Goal: Transaction & Acquisition: Book appointment/travel/reservation

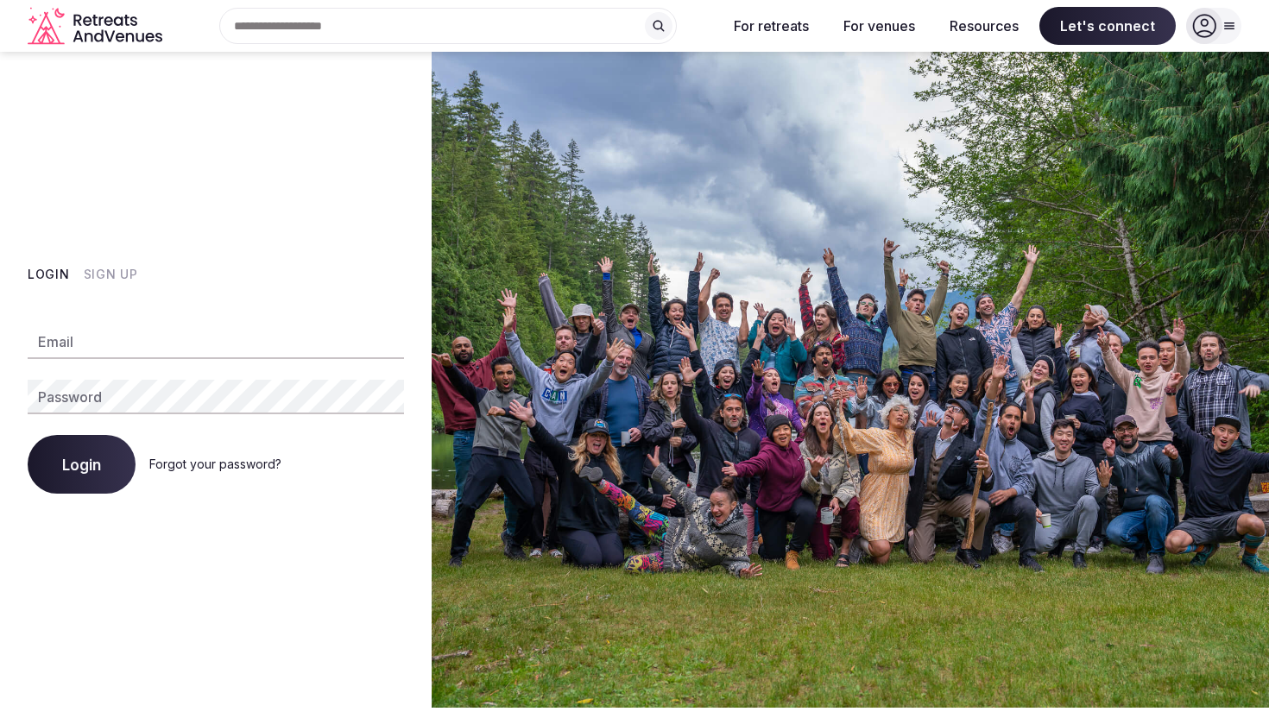
type input "**********"
click at [0, 397] on div "**********" at bounding box center [215, 380] width 431 height 656
click at [49, 449] on button "Login" at bounding box center [82, 464] width 108 height 59
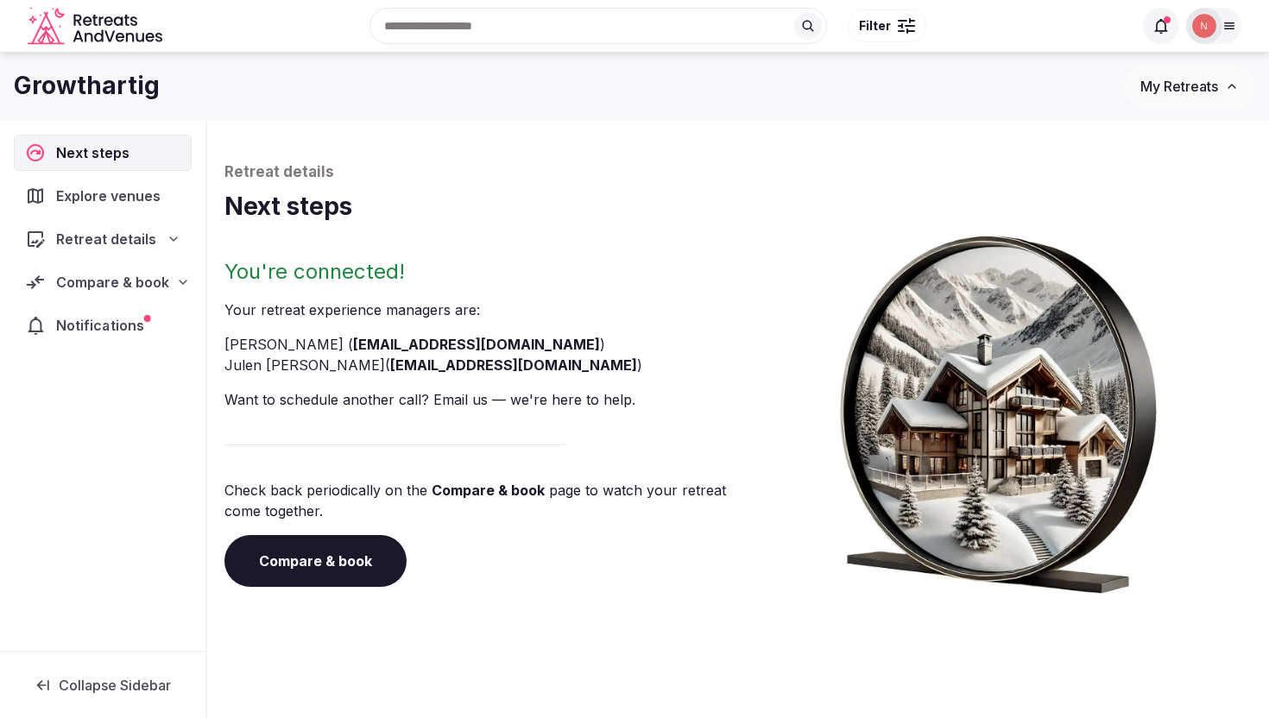
click at [148, 317] on div at bounding box center [147, 318] width 7 height 7
click at [167, 288] on span "Compare & book" at bounding box center [112, 282] width 113 height 21
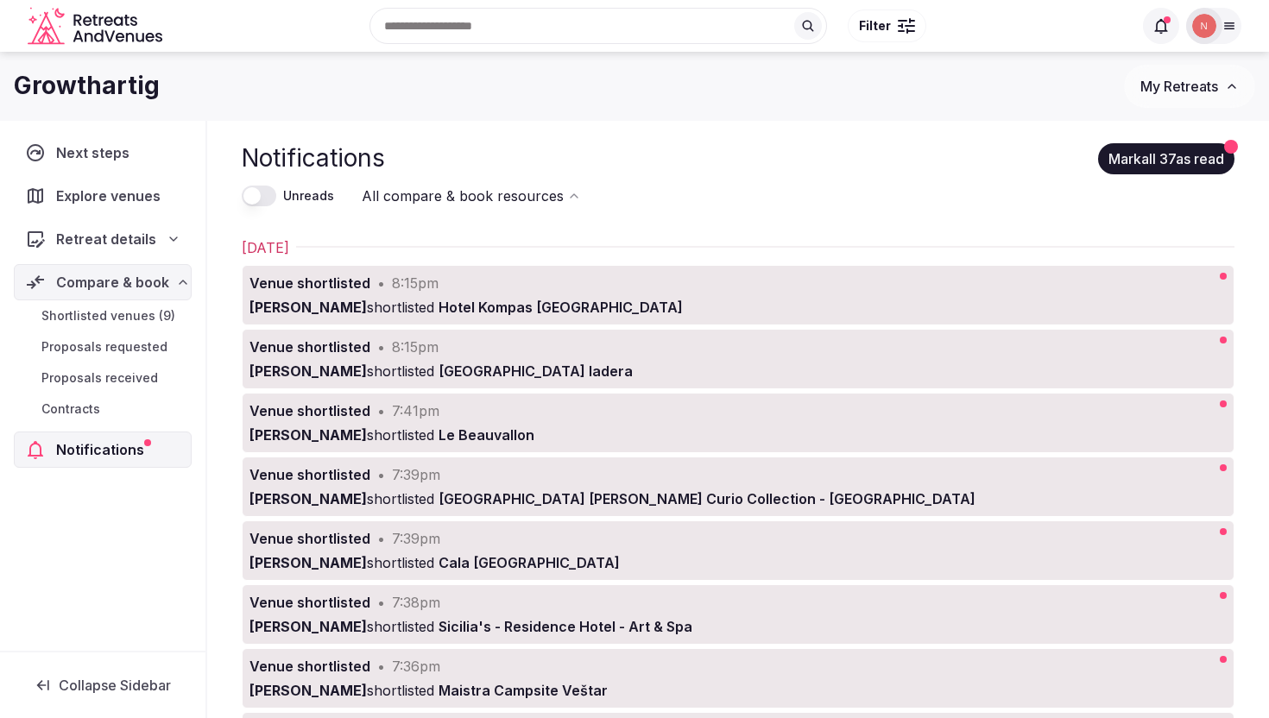
click at [143, 313] on span "Shortlisted venues (9)" at bounding box center [108, 315] width 134 height 17
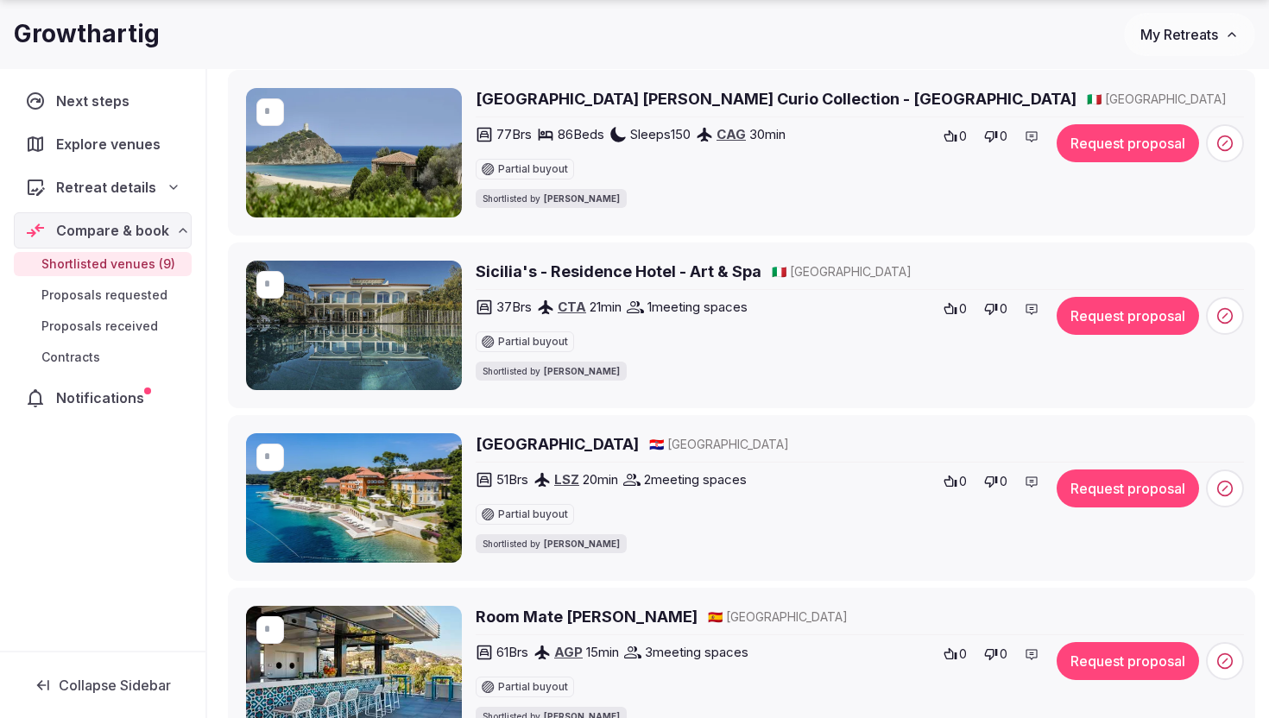
scroll to position [672, 0]
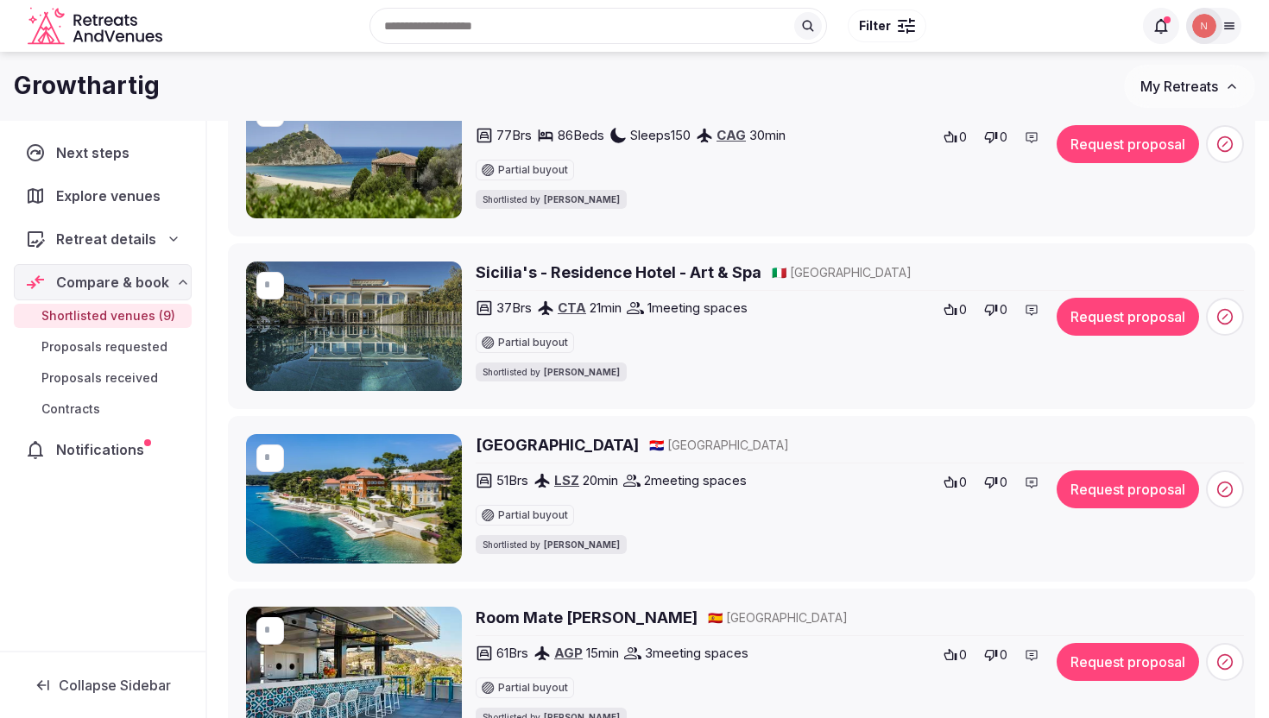
click at [369, 301] on img at bounding box center [354, 325] width 216 height 129
click at [493, 267] on h2 "Sicilia's - Residence Hotel - Art & Spa" at bounding box center [619, 272] width 286 height 22
click at [954, 310] on icon at bounding box center [950, 310] width 14 height 14
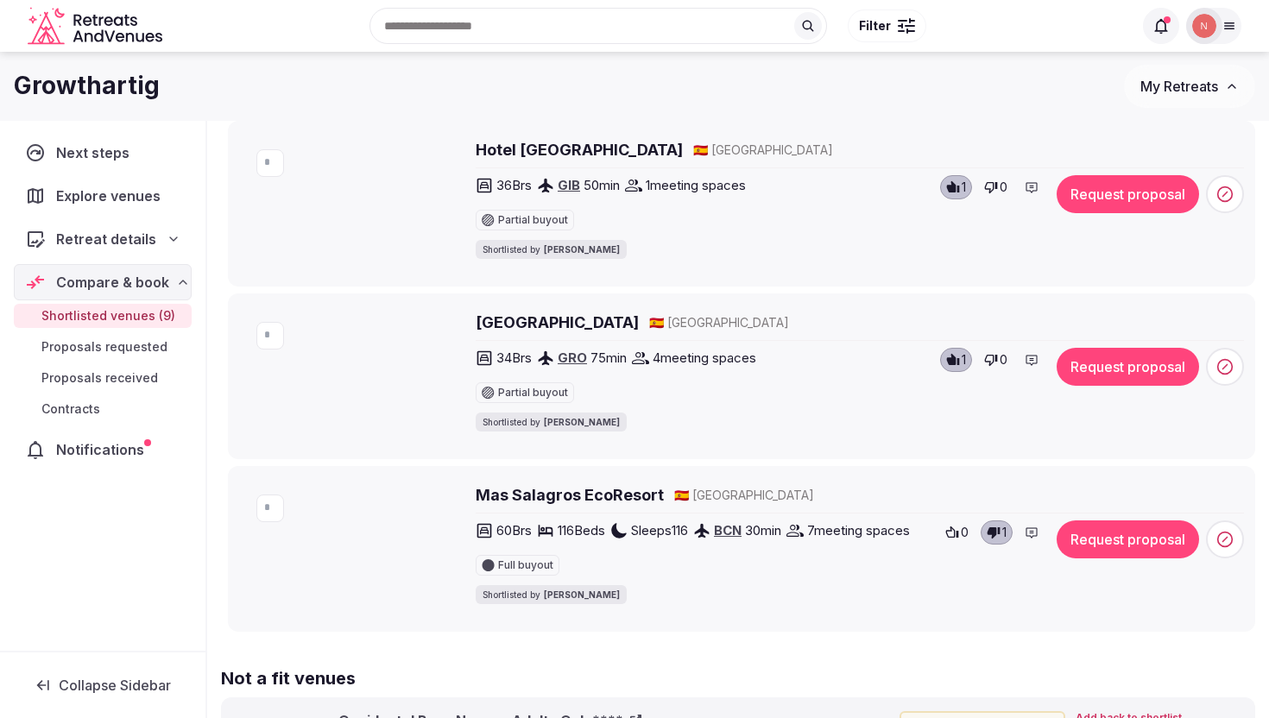
scroll to position [1200, 0]
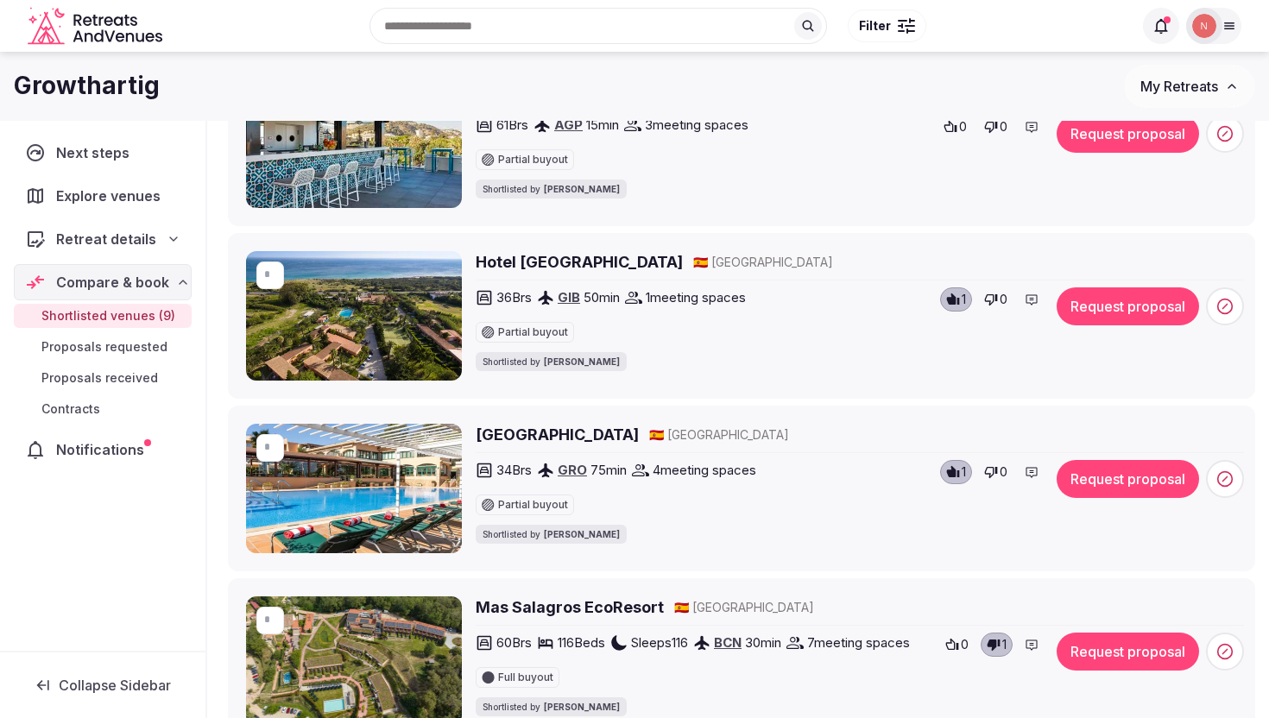
click at [1072, 308] on button "Request proposal" at bounding box center [1127, 306] width 142 height 38
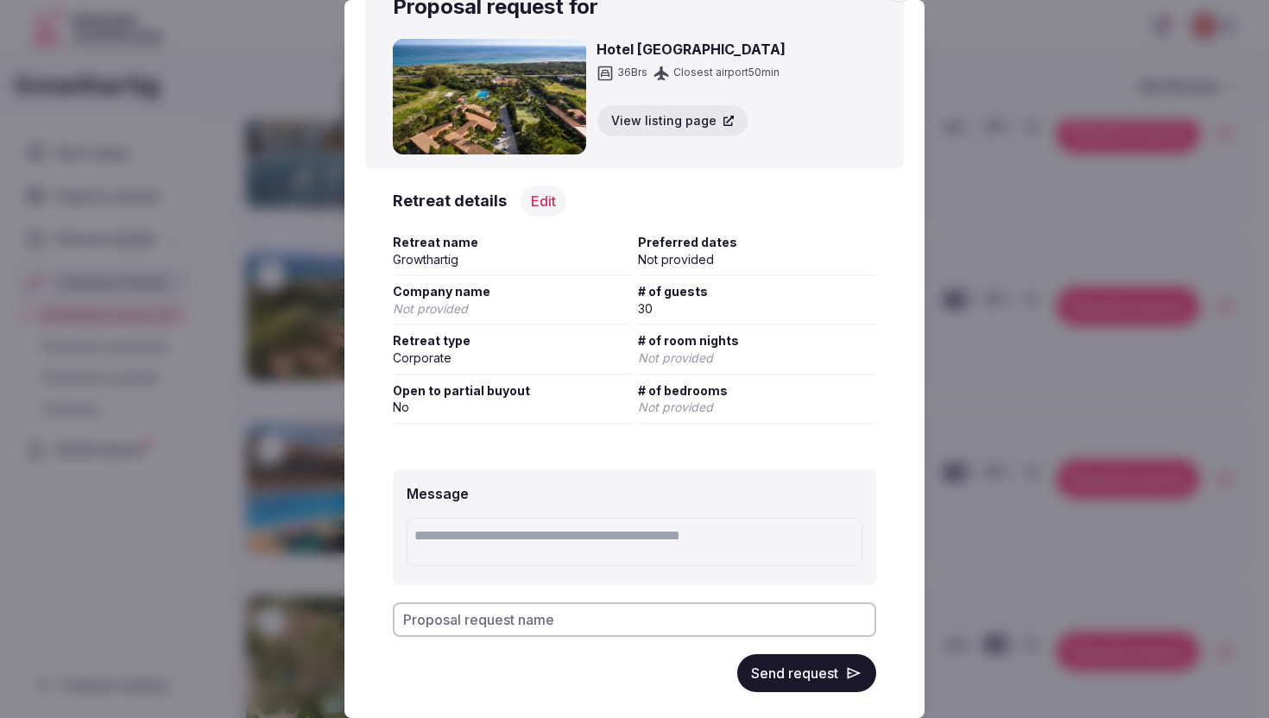
scroll to position [43, 0]
click at [777, 671] on button "Send request" at bounding box center [806, 672] width 139 height 38
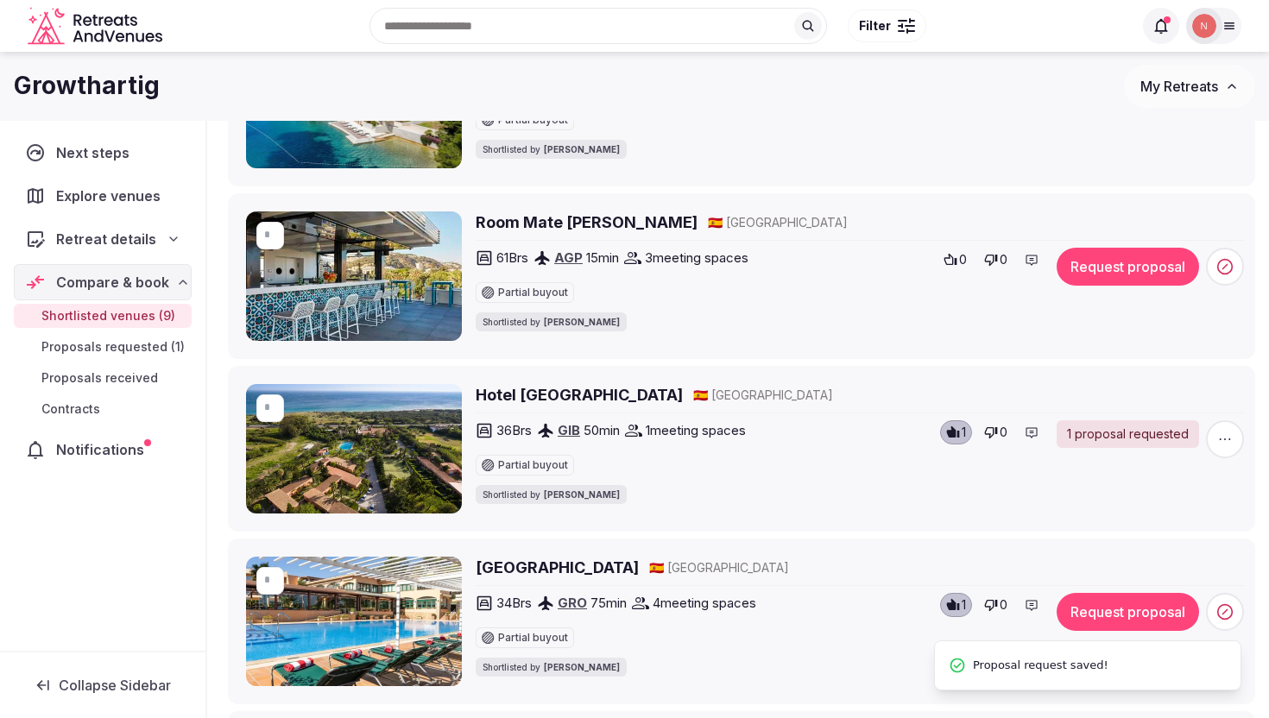
scroll to position [816, 0]
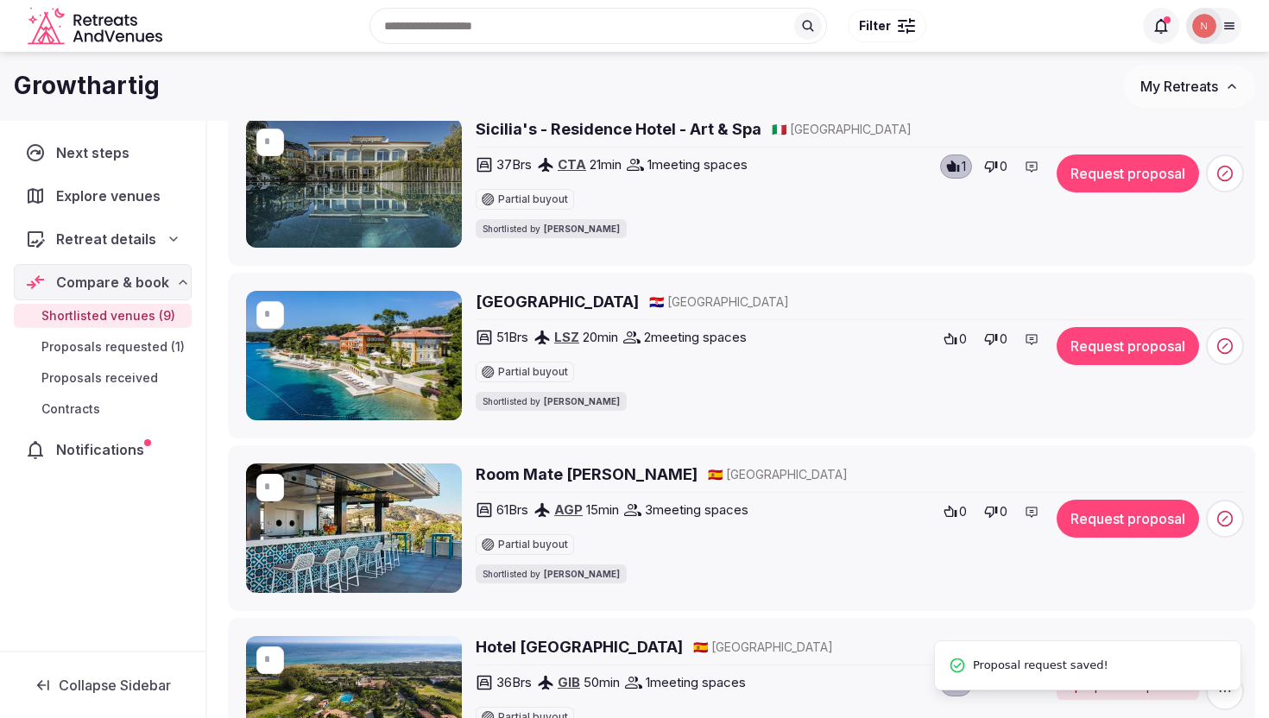
click at [1104, 169] on button "Request proposal" at bounding box center [1127, 173] width 142 height 38
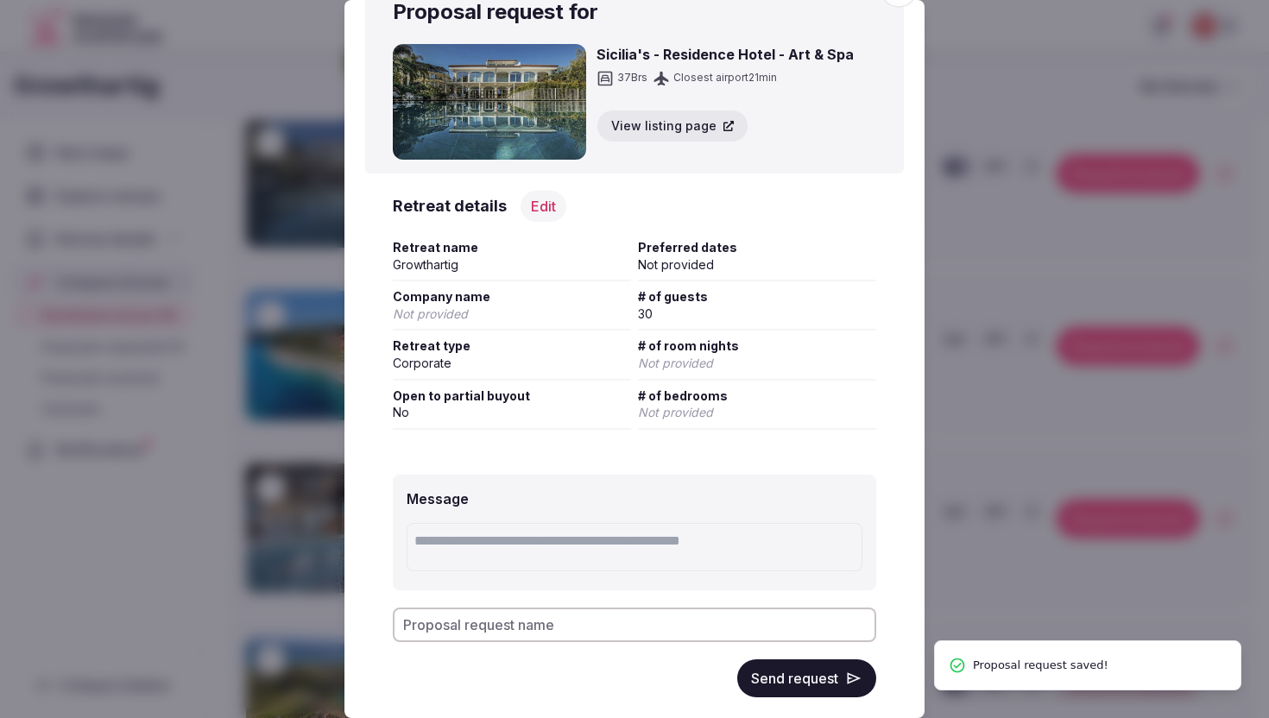
scroll to position [65, 0]
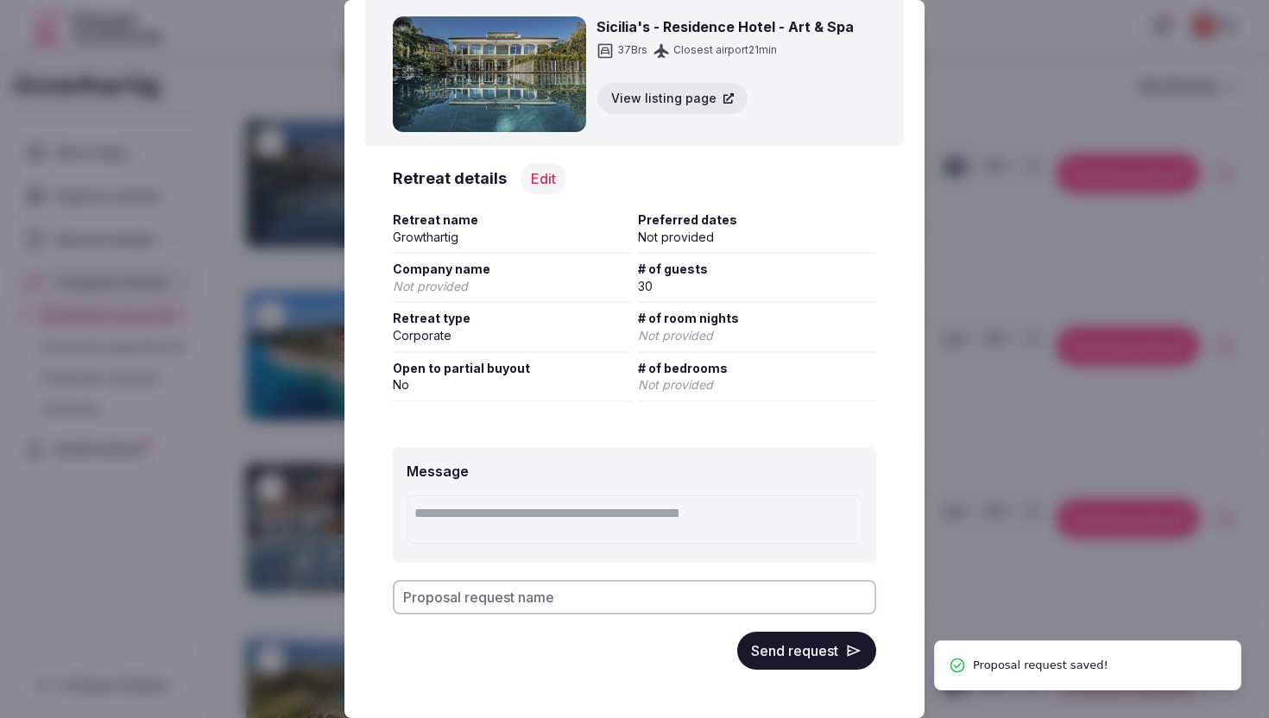
click at [776, 642] on button "Send request" at bounding box center [806, 651] width 139 height 38
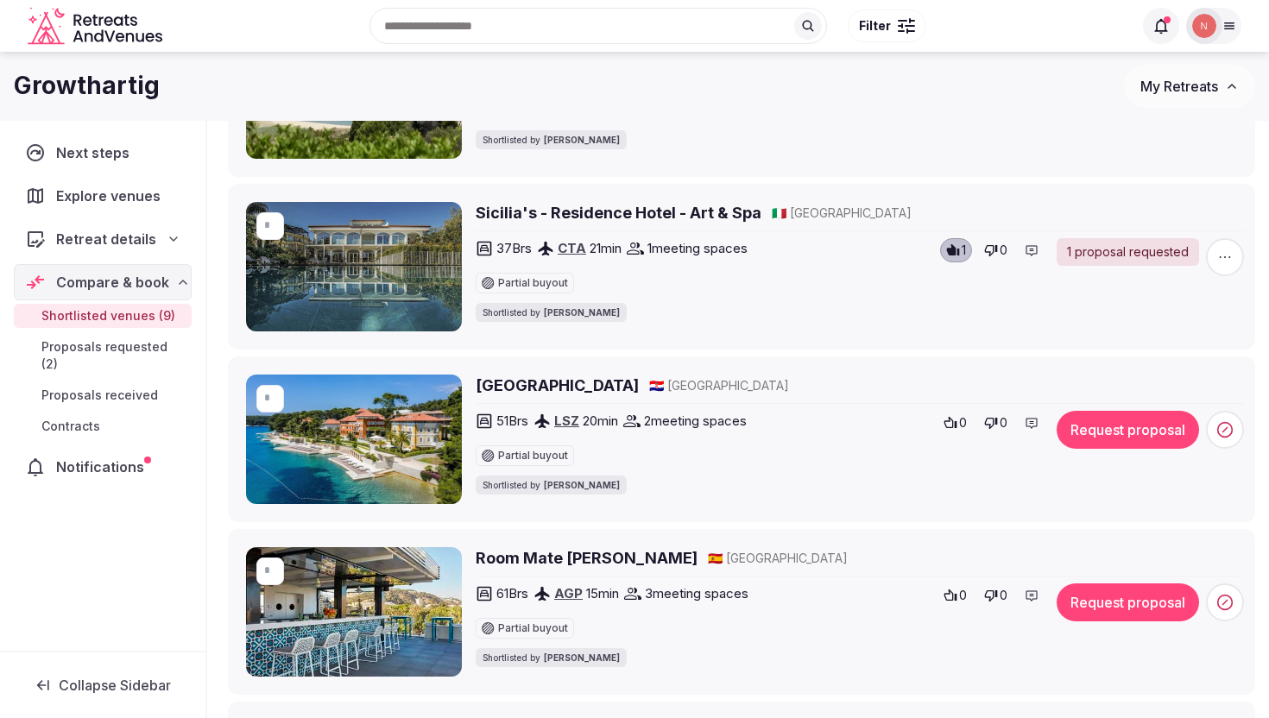
scroll to position [728, 0]
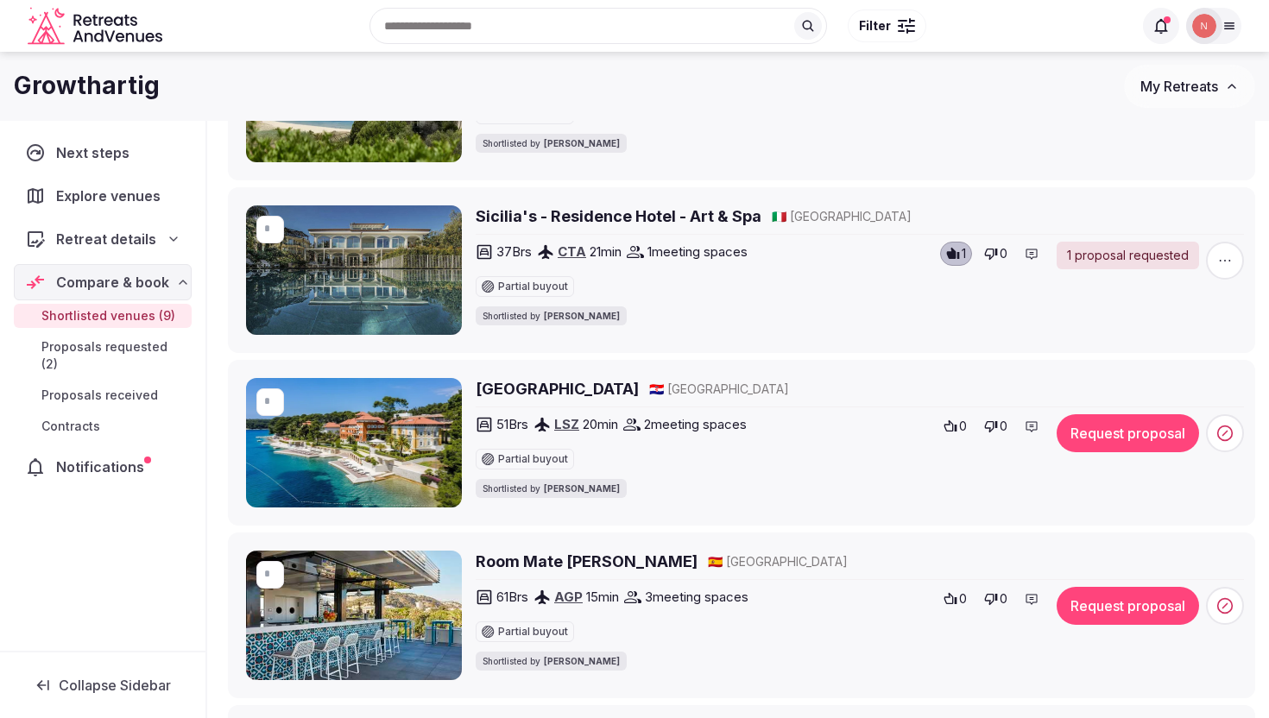
click at [541, 393] on h2 "[GEOGRAPHIC_DATA]" at bounding box center [557, 389] width 163 height 22
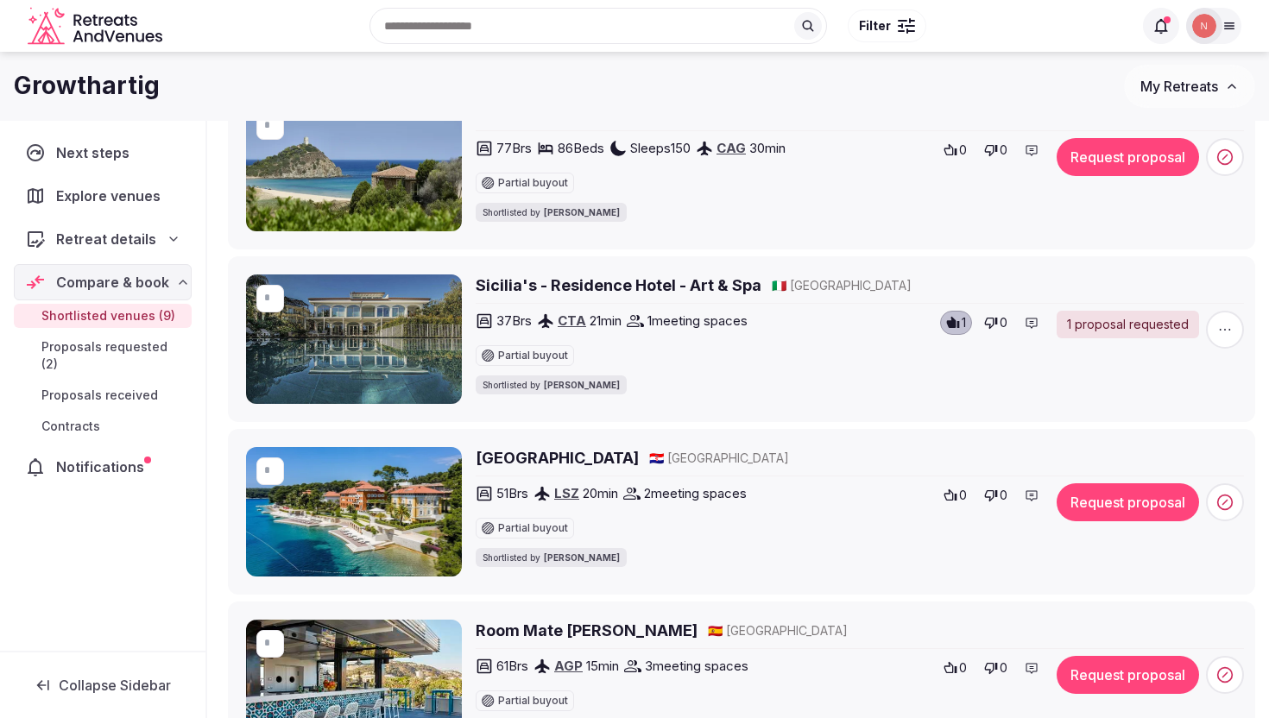
scroll to position [559, 0]
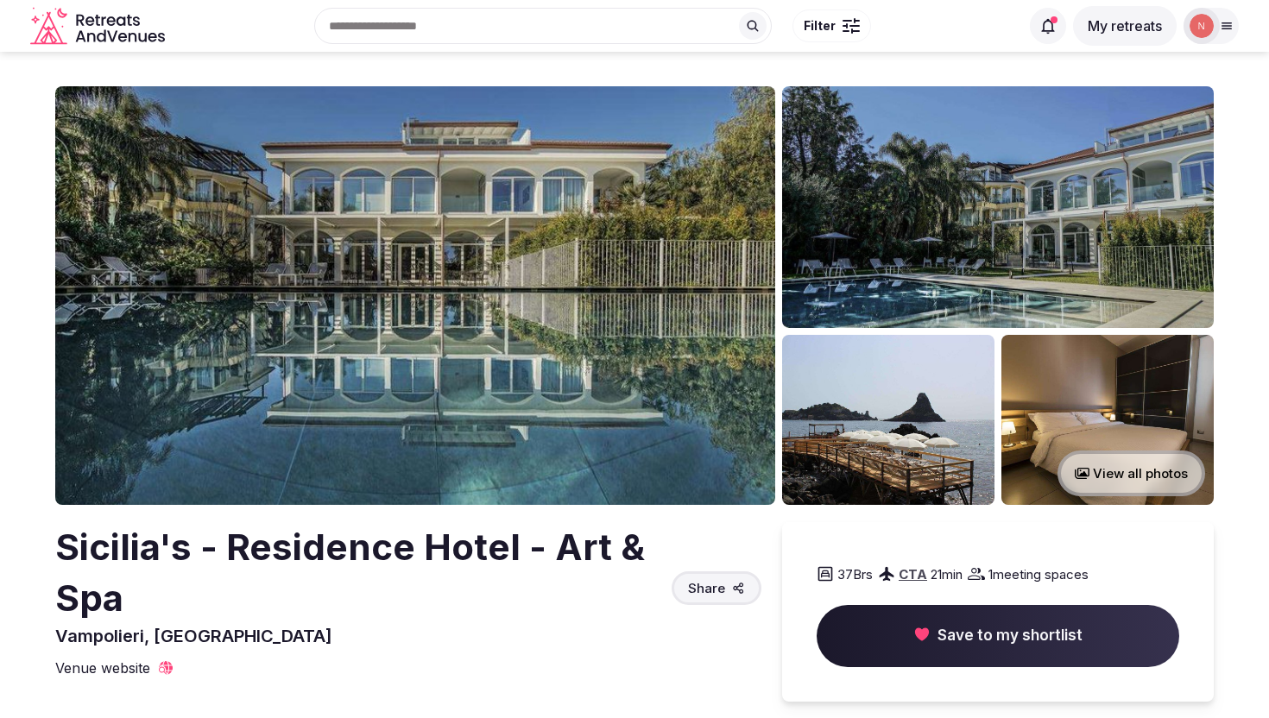
click at [312, 353] on img at bounding box center [415, 295] width 720 height 419
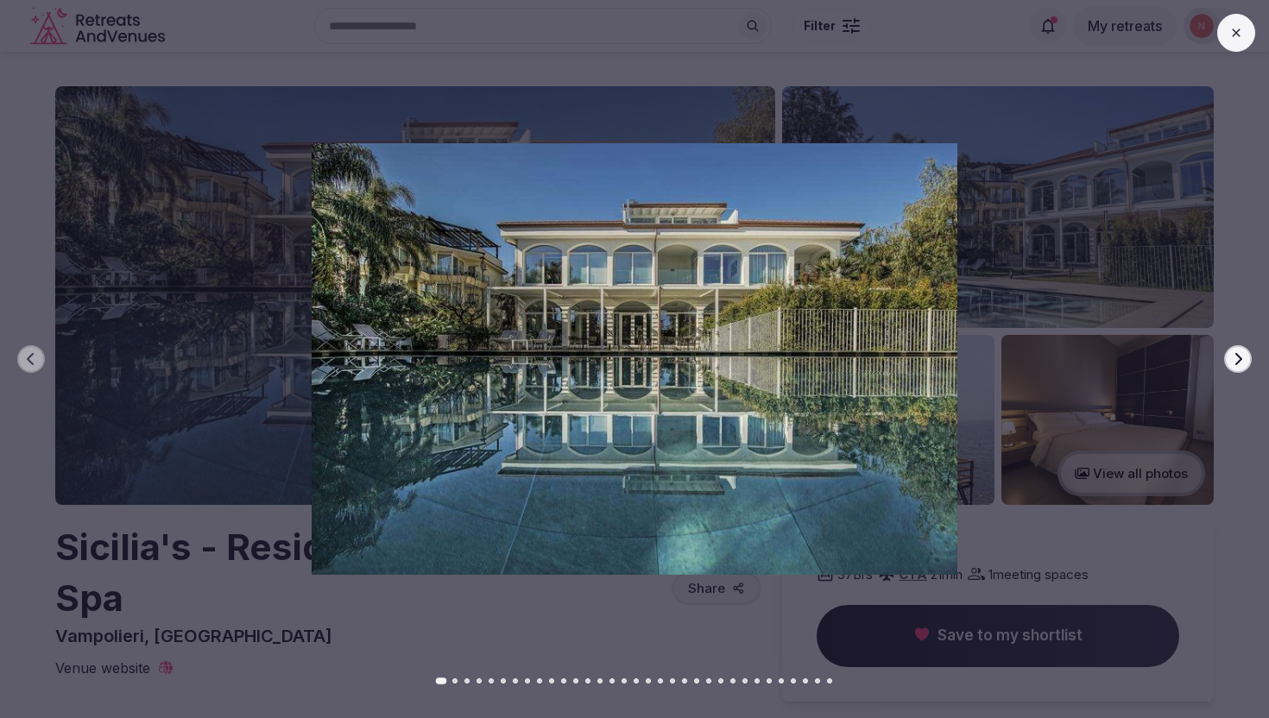
click at [1235, 355] on icon "button" at bounding box center [1238, 359] width 14 height 14
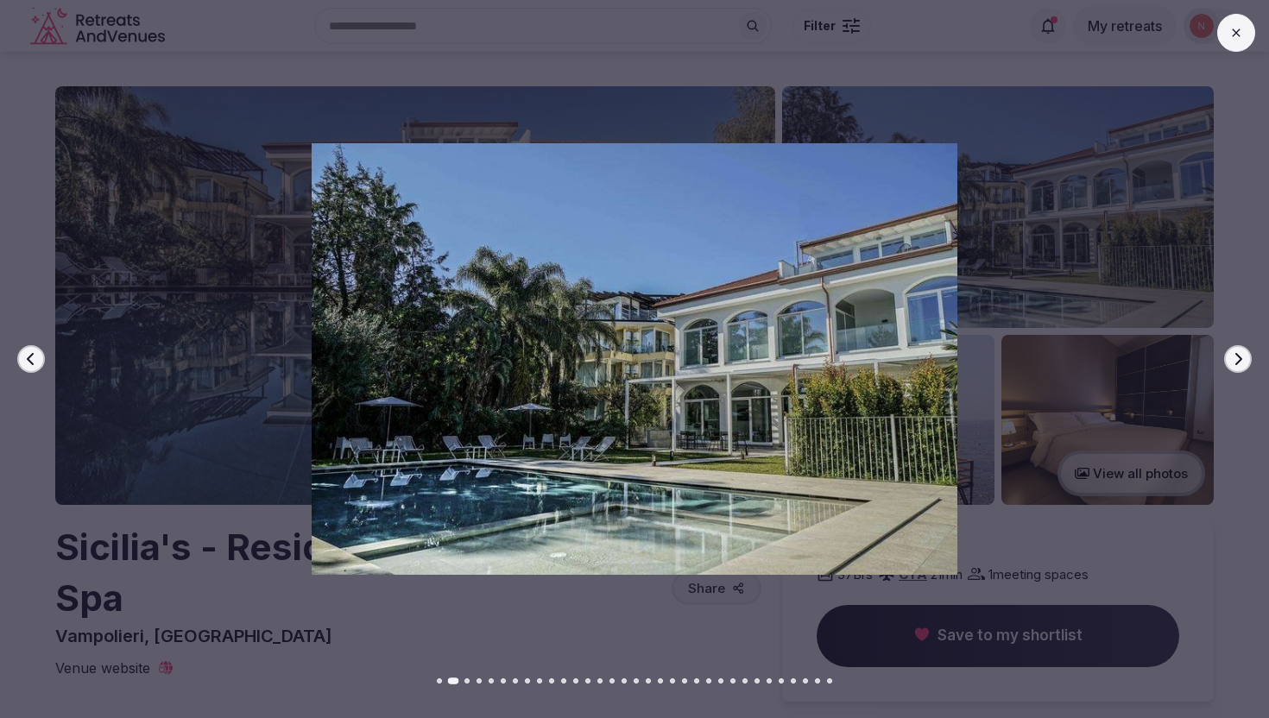
click at [1235, 355] on icon "button" at bounding box center [1238, 359] width 14 height 14
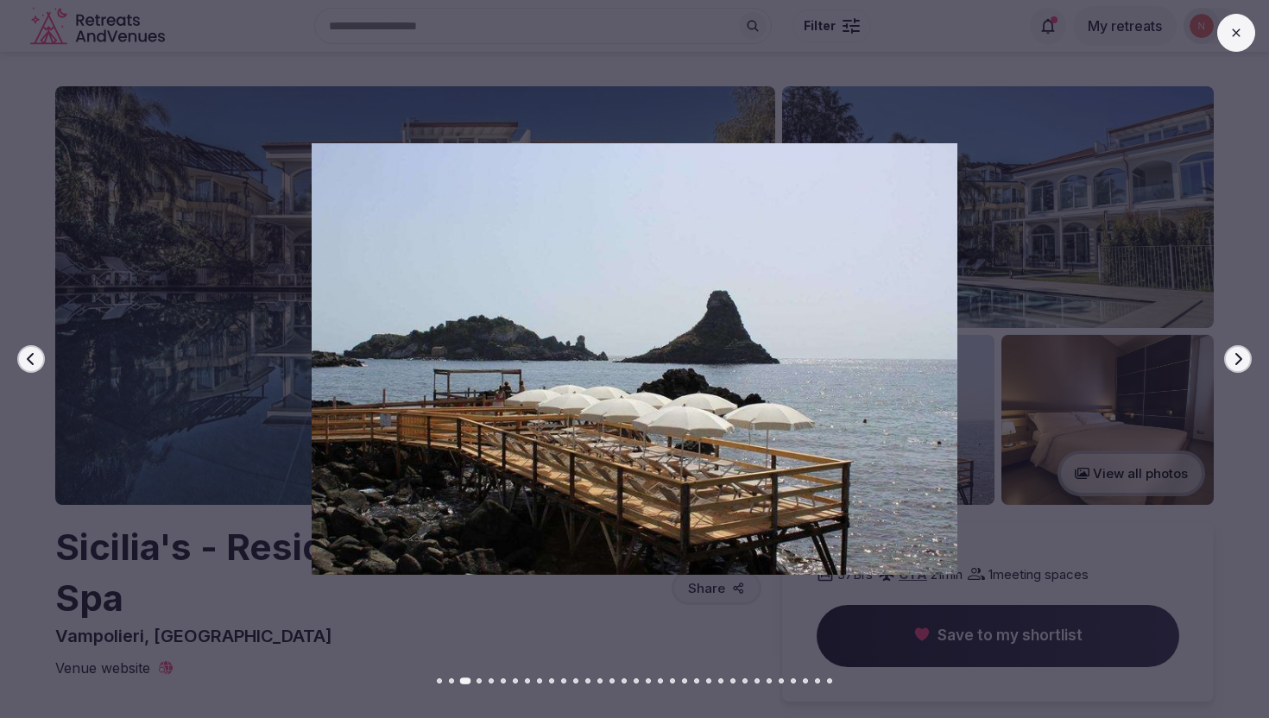
click at [1234, 354] on icon "button" at bounding box center [1238, 359] width 14 height 14
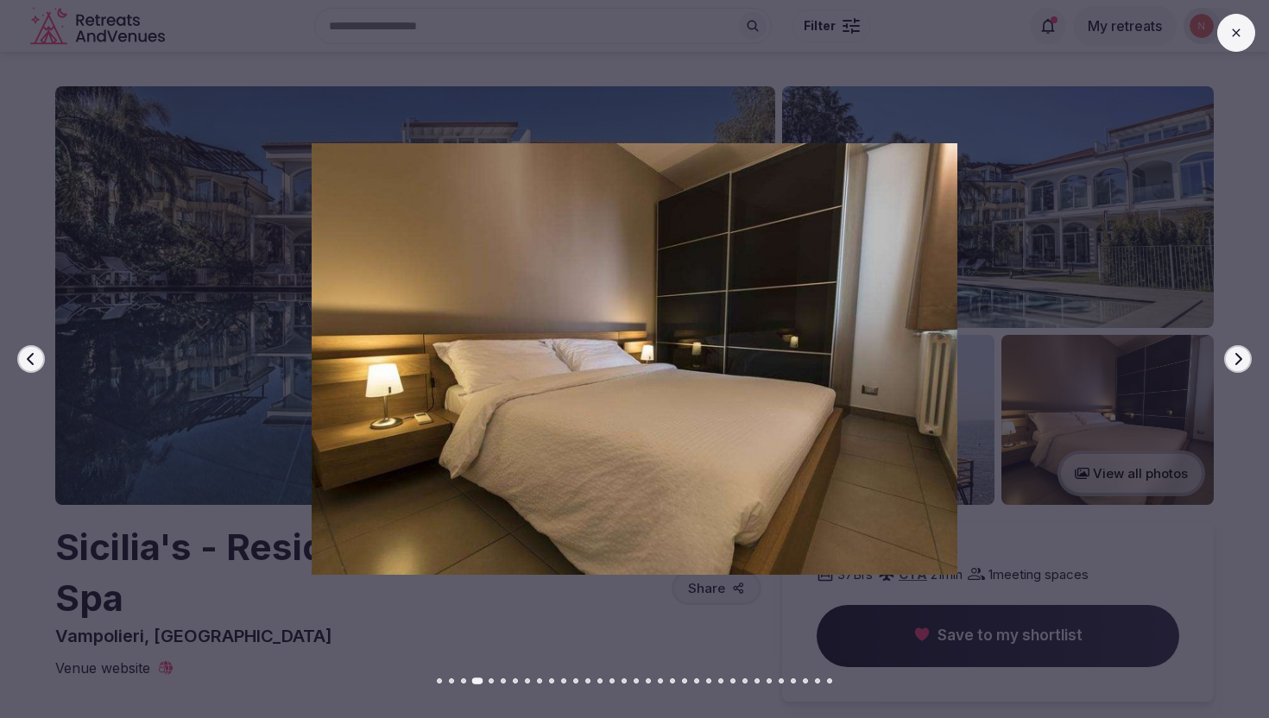
click at [1234, 354] on icon "button" at bounding box center [1238, 359] width 14 height 14
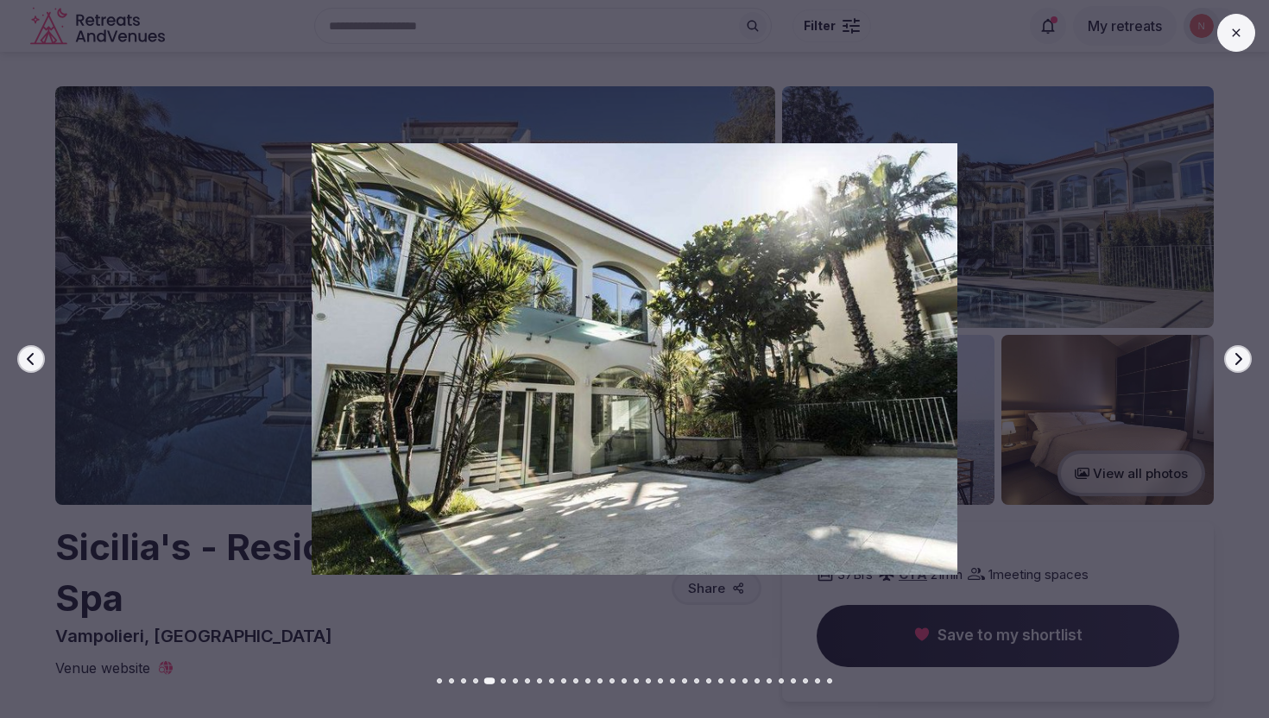
click at [1234, 355] on icon "button" at bounding box center [1238, 359] width 14 height 14
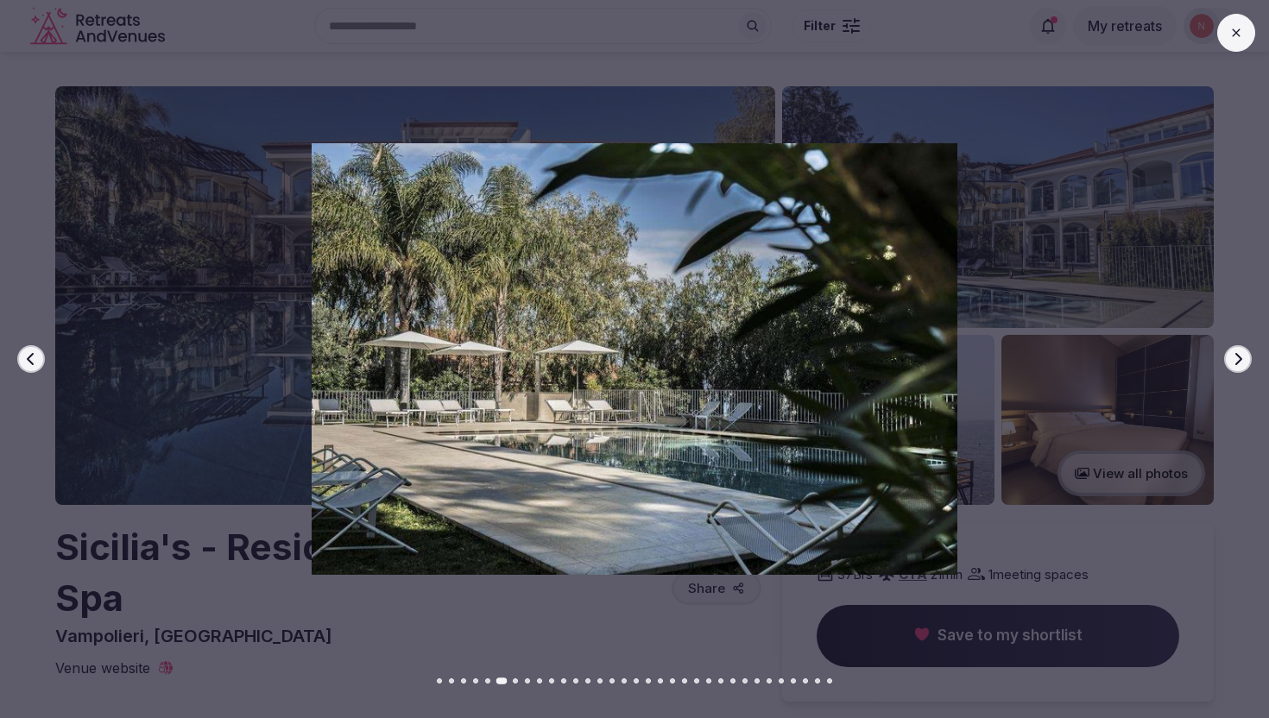
click at [1234, 355] on icon "button" at bounding box center [1238, 359] width 14 height 14
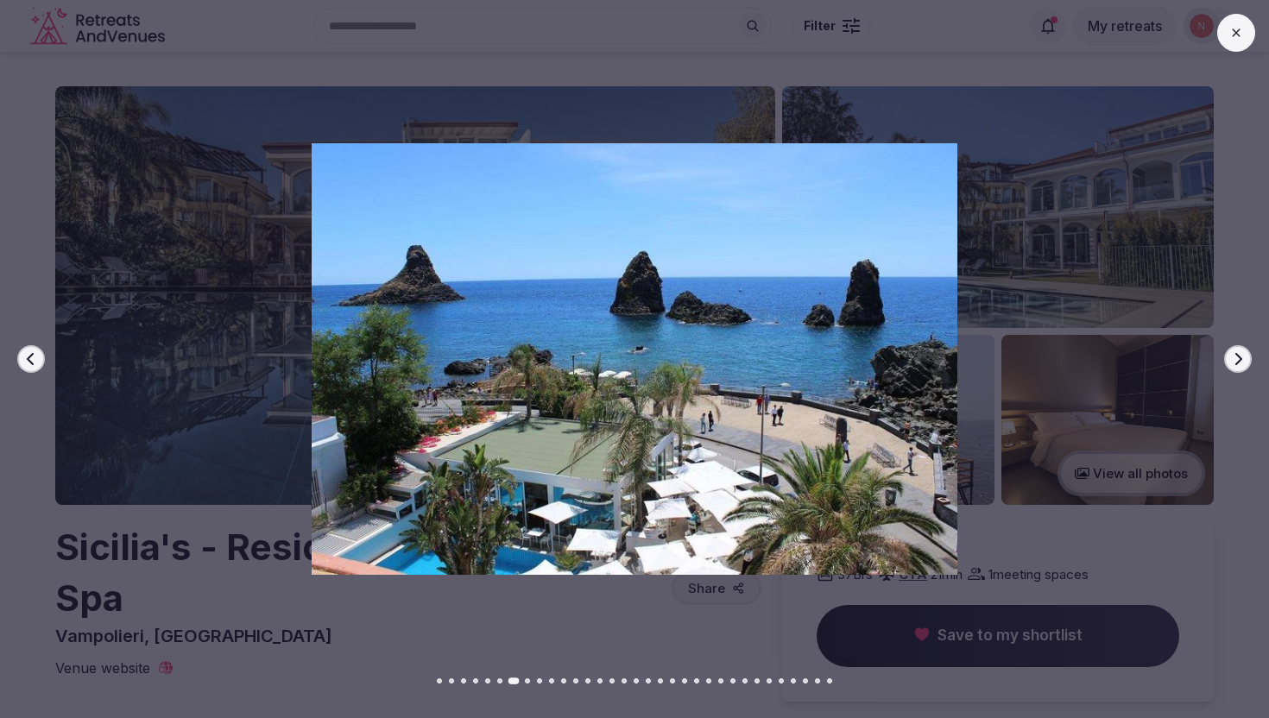
click at [1234, 355] on icon "button" at bounding box center [1238, 359] width 14 height 14
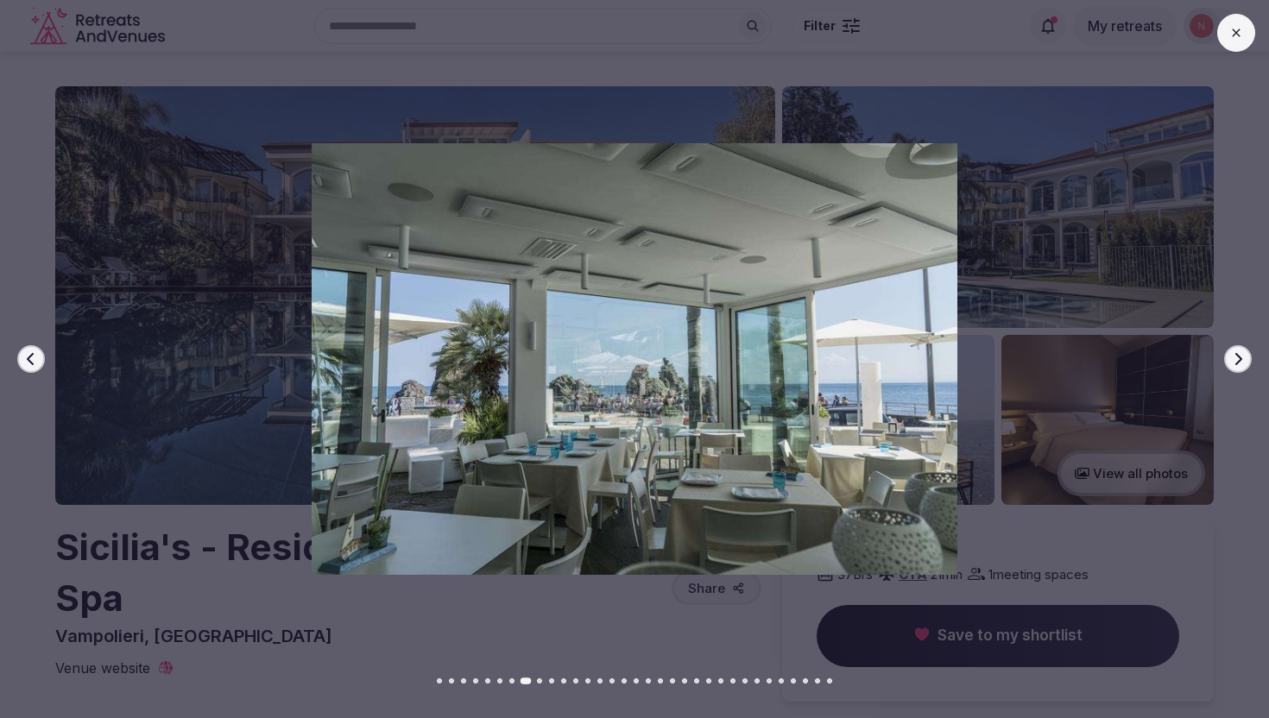
click at [1234, 355] on icon "button" at bounding box center [1238, 359] width 14 height 14
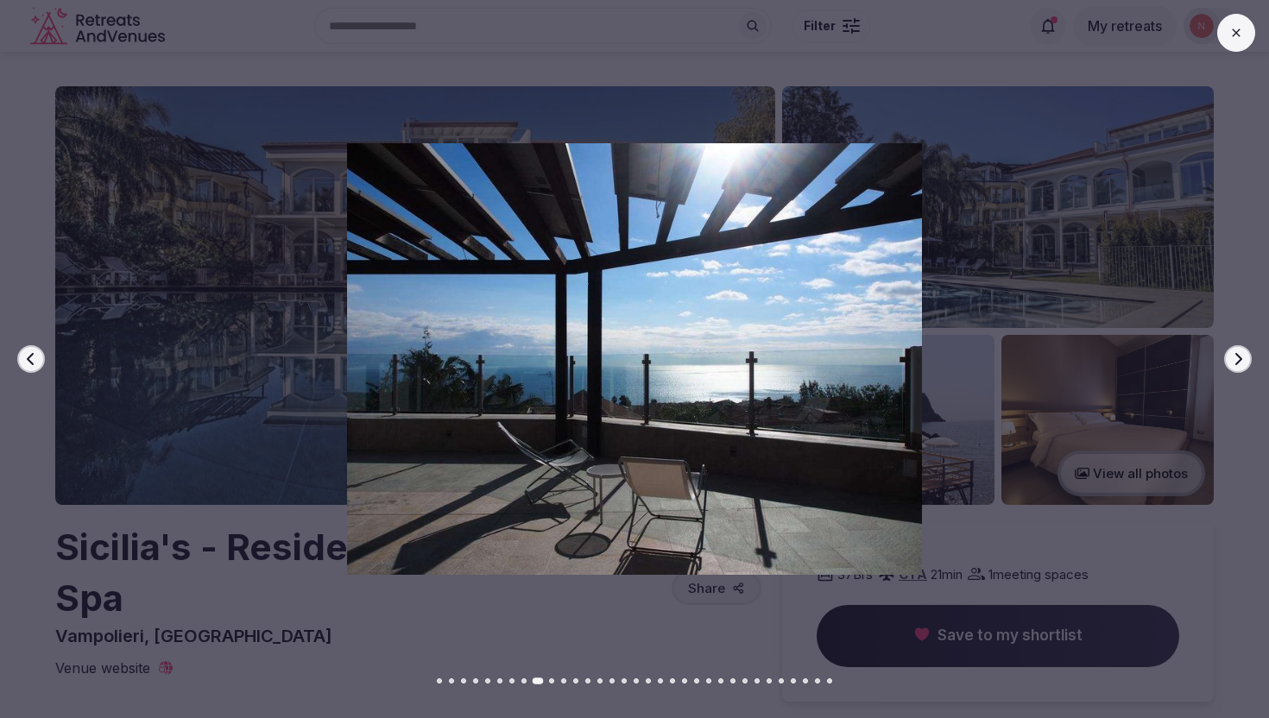
click at [1234, 355] on icon "button" at bounding box center [1238, 359] width 14 height 14
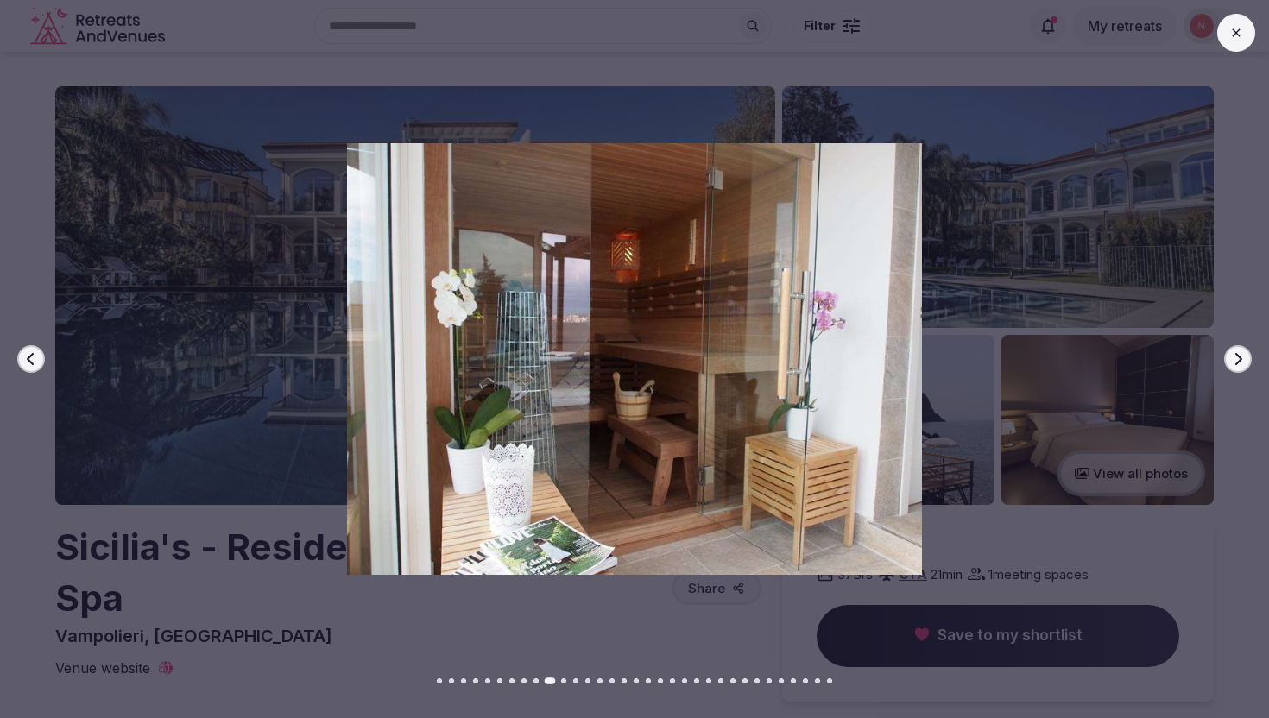
click at [1234, 356] on icon "button" at bounding box center [1238, 359] width 14 height 14
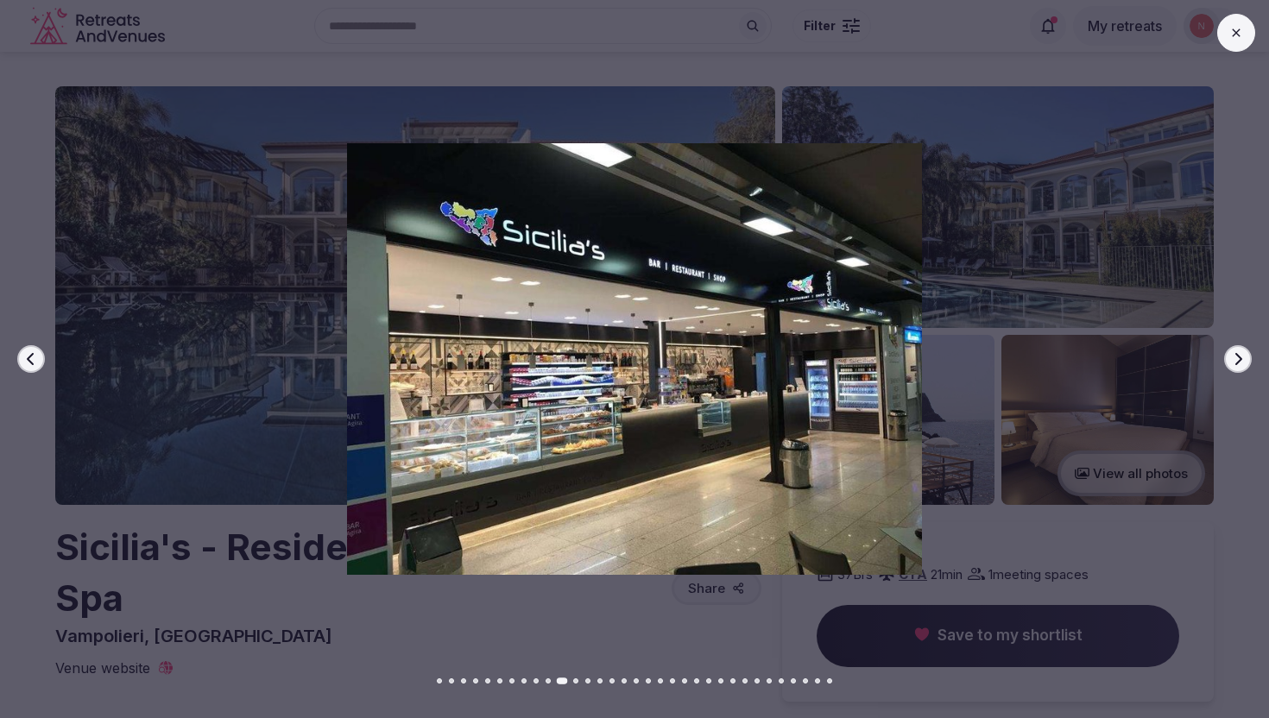
click at [1234, 356] on icon "button" at bounding box center [1238, 359] width 14 height 14
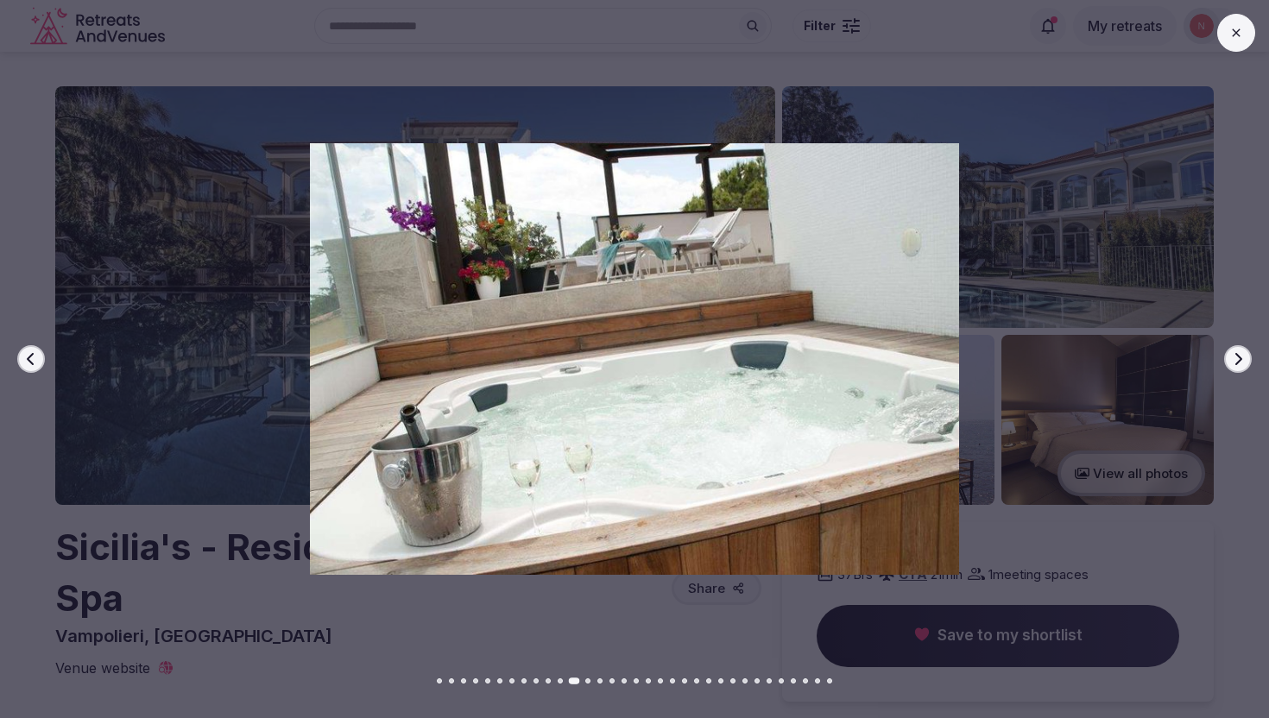
click at [1235, 356] on icon "button" at bounding box center [1238, 359] width 14 height 14
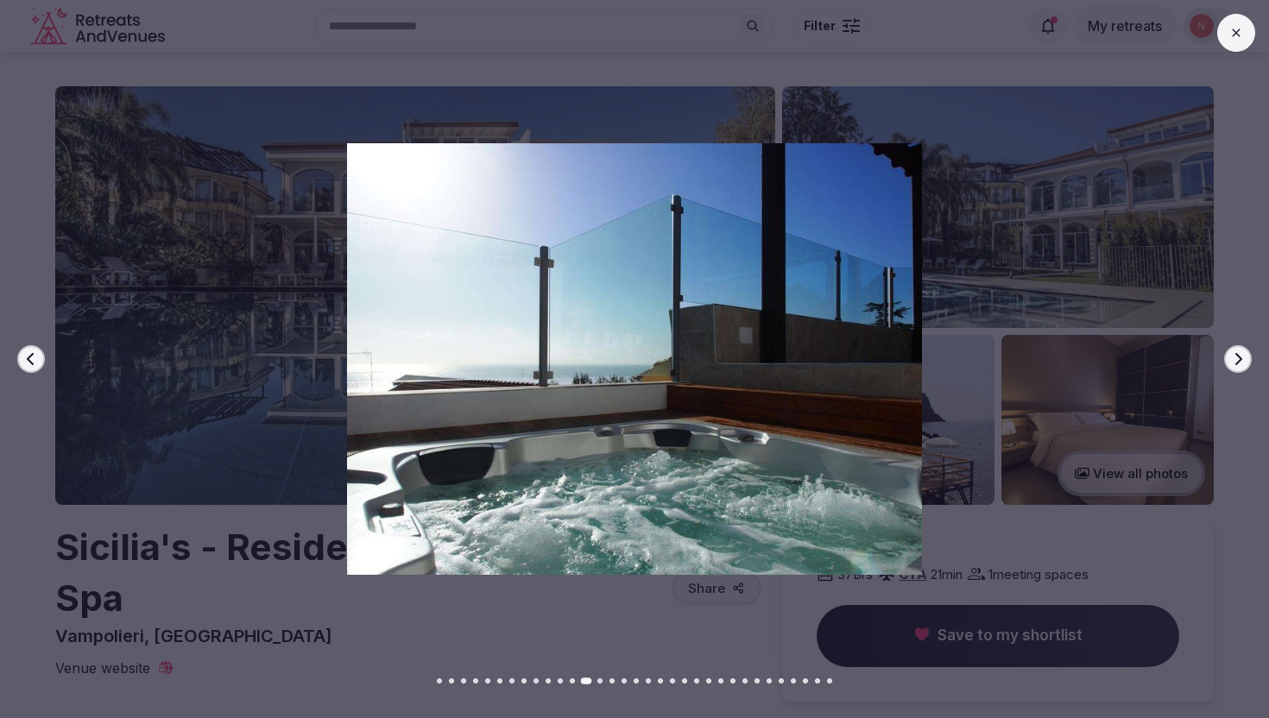
click at [1235, 357] on icon "button" at bounding box center [1238, 359] width 14 height 14
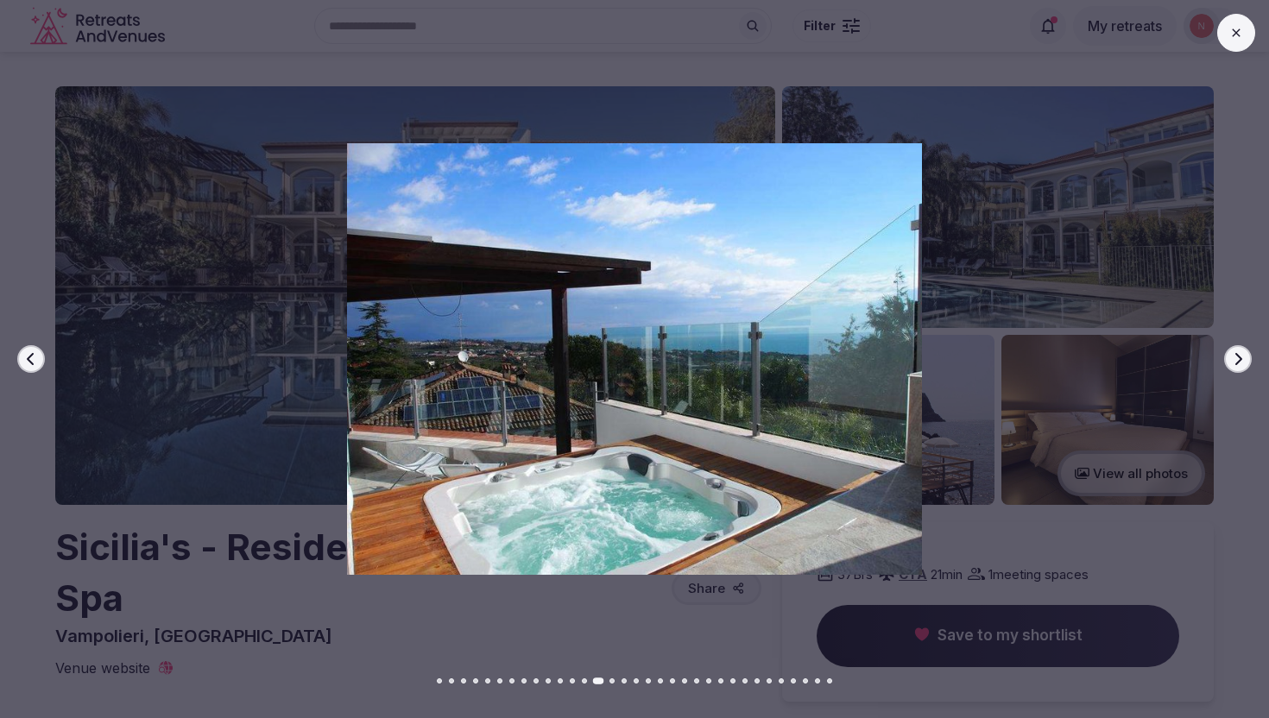
click at [1236, 359] on icon "button" at bounding box center [1238, 359] width 14 height 14
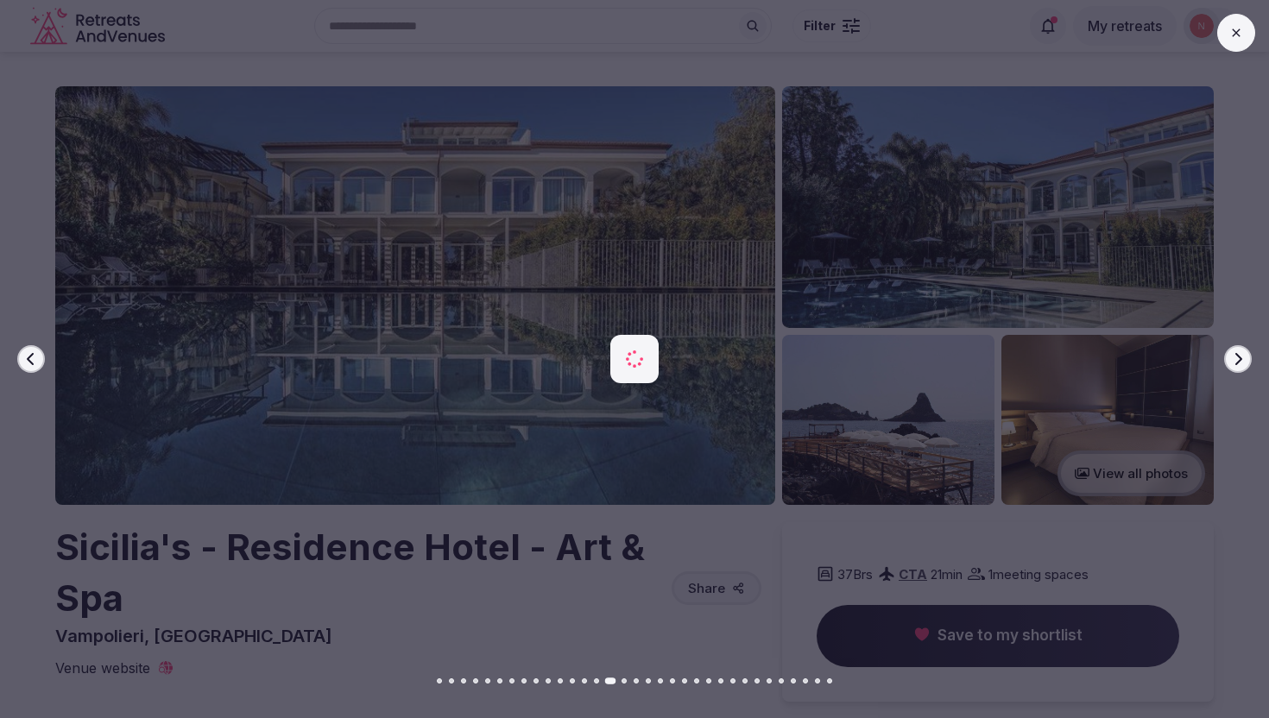
click at [1237, 361] on icon "button" at bounding box center [1238, 359] width 7 height 12
click at [1238, 363] on icon "button" at bounding box center [1238, 359] width 14 height 14
click at [1238, 365] on icon "button" at bounding box center [1238, 359] width 14 height 14
click at [1174, 312] on div at bounding box center [627, 358] width 1282 height 431
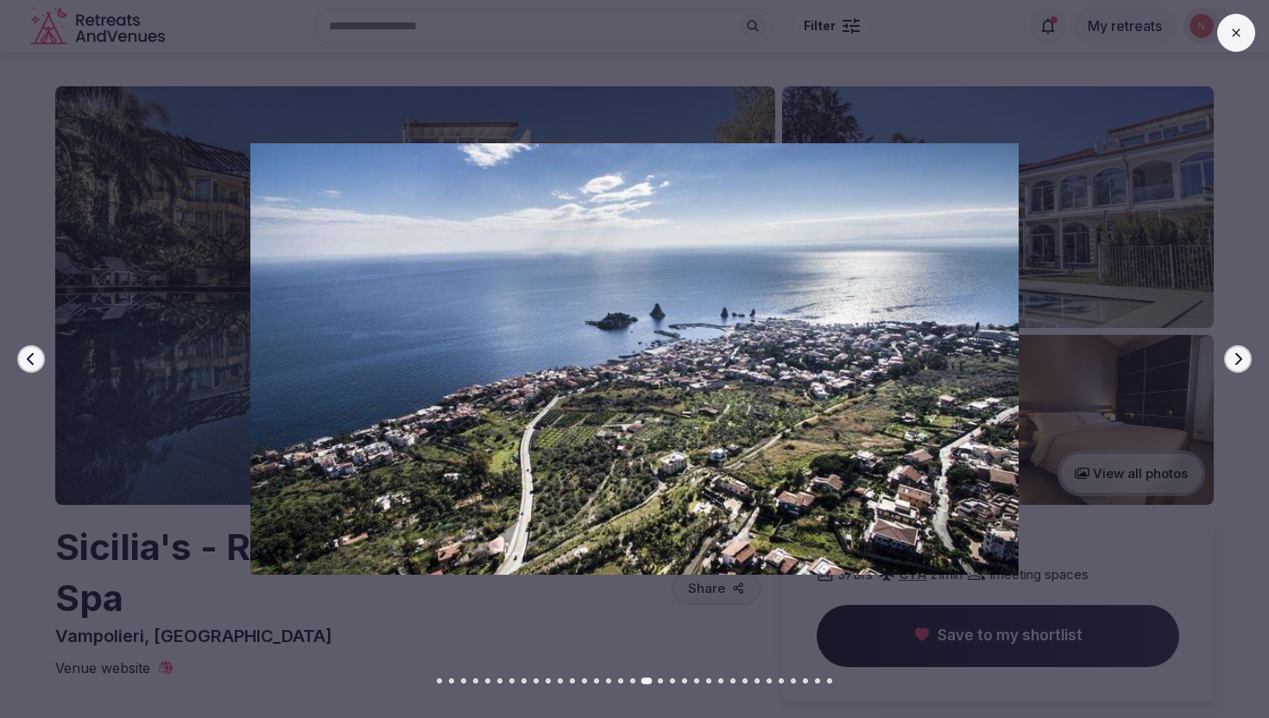
click at [1231, 33] on icon at bounding box center [1236, 33] width 14 height 14
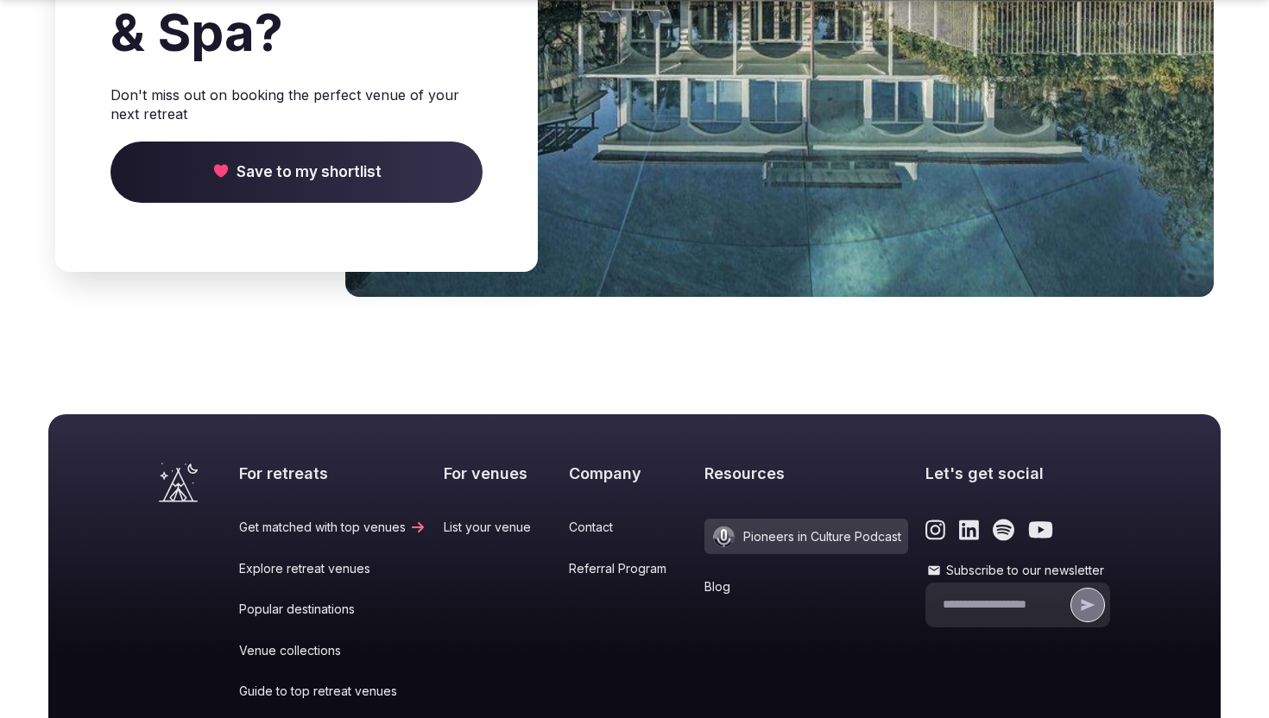
scroll to position [3194, 0]
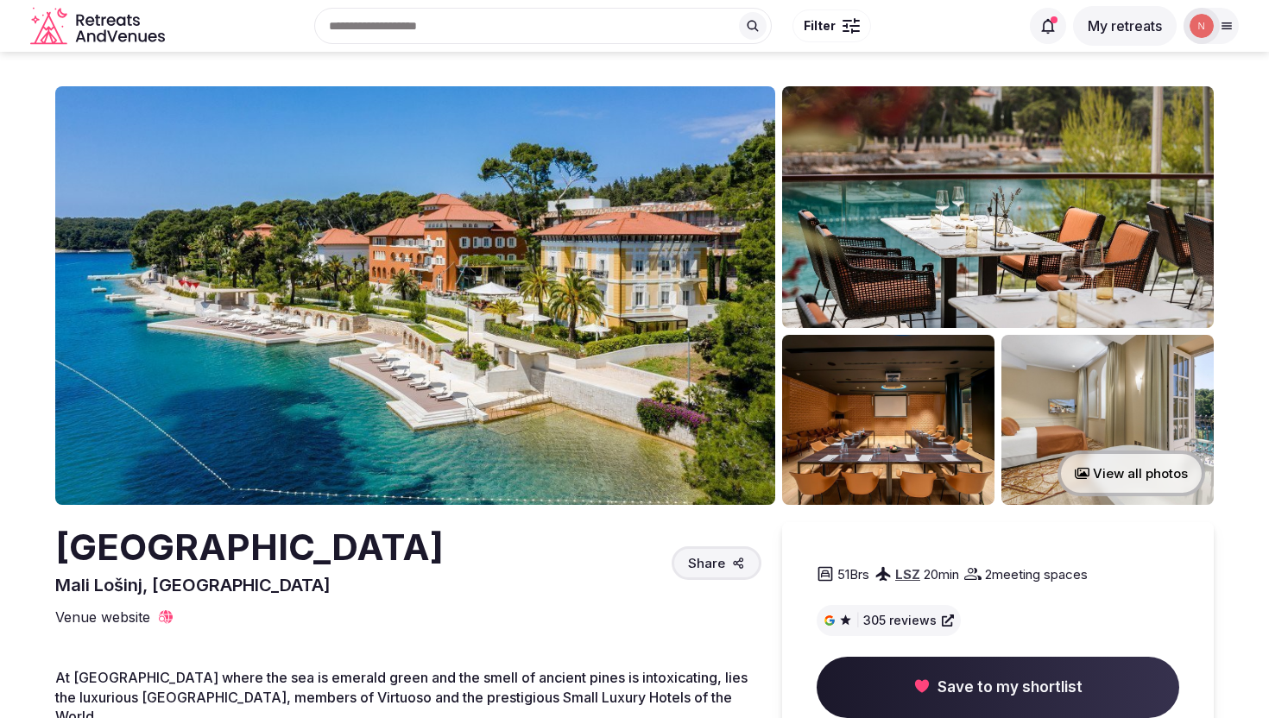
click at [570, 387] on img at bounding box center [415, 295] width 720 height 419
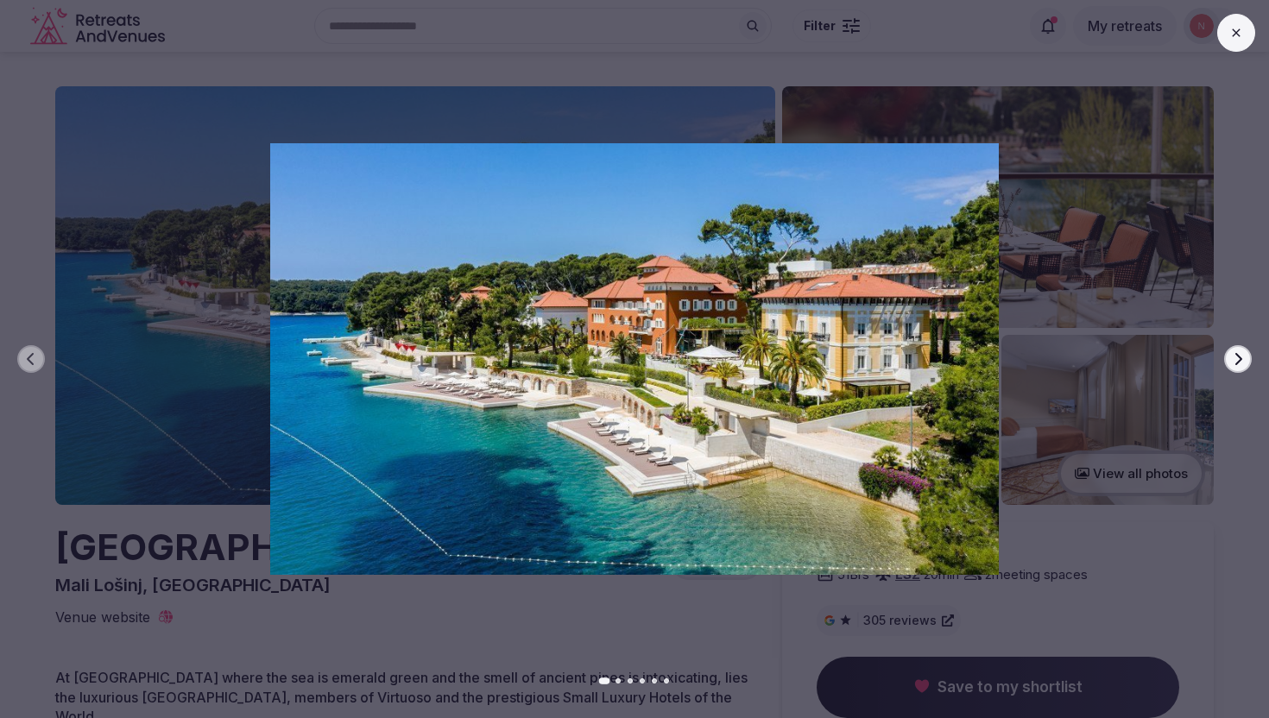
click at [1236, 357] on icon "button" at bounding box center [1238, 359] width 14 height 14
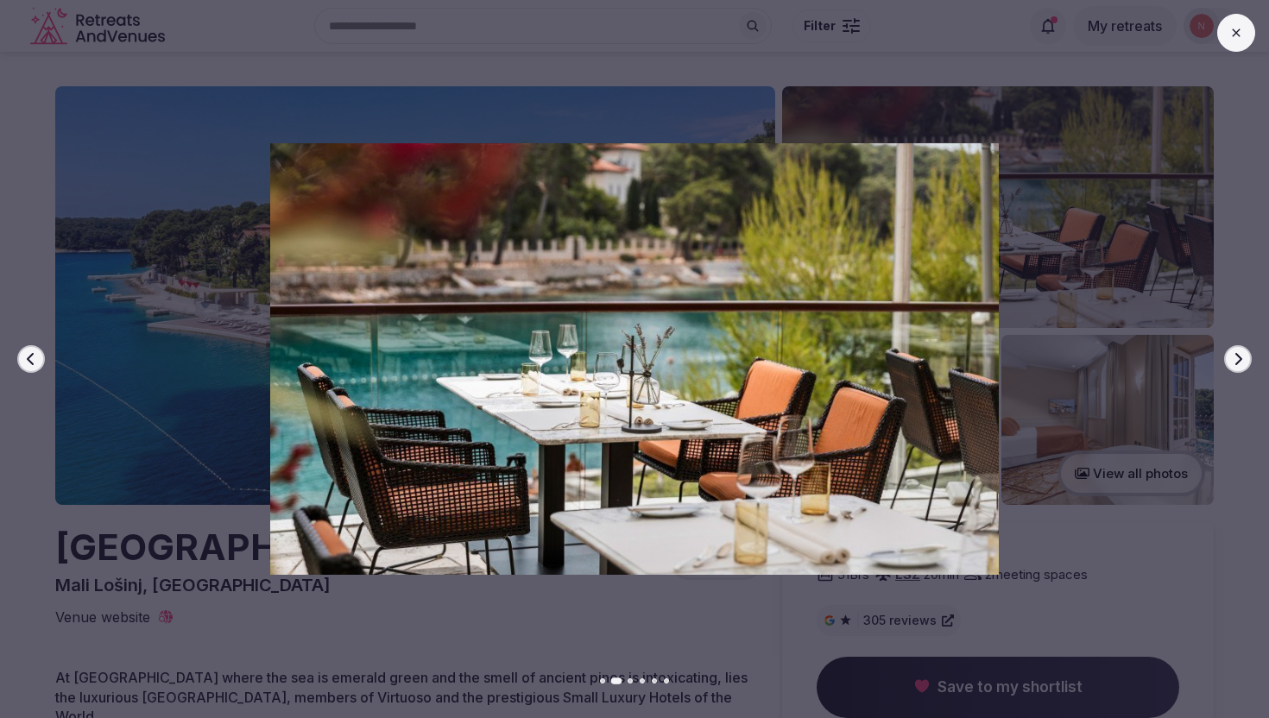
click at [1236, 357] on icon "button" at bounding box center [1238, 359] width 14 height 14
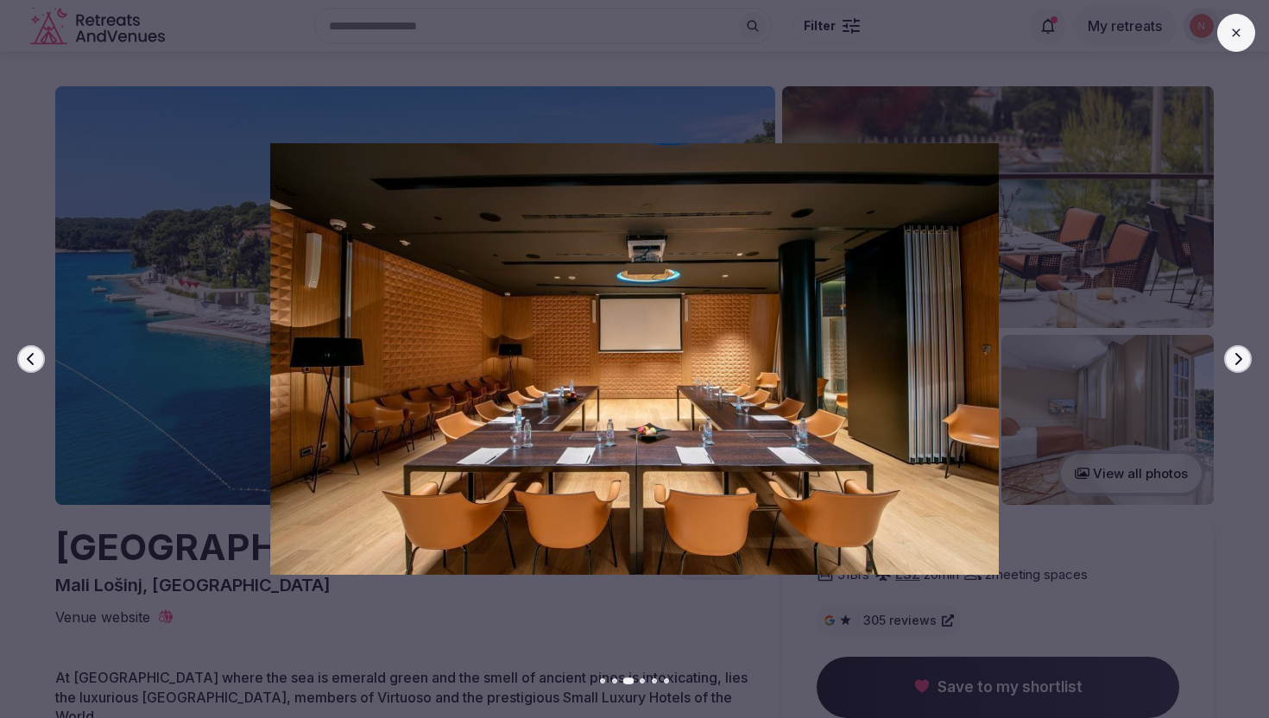
click at [1236, 357] on icon "button" at bounding box center [1238, 359] width 14 height 14
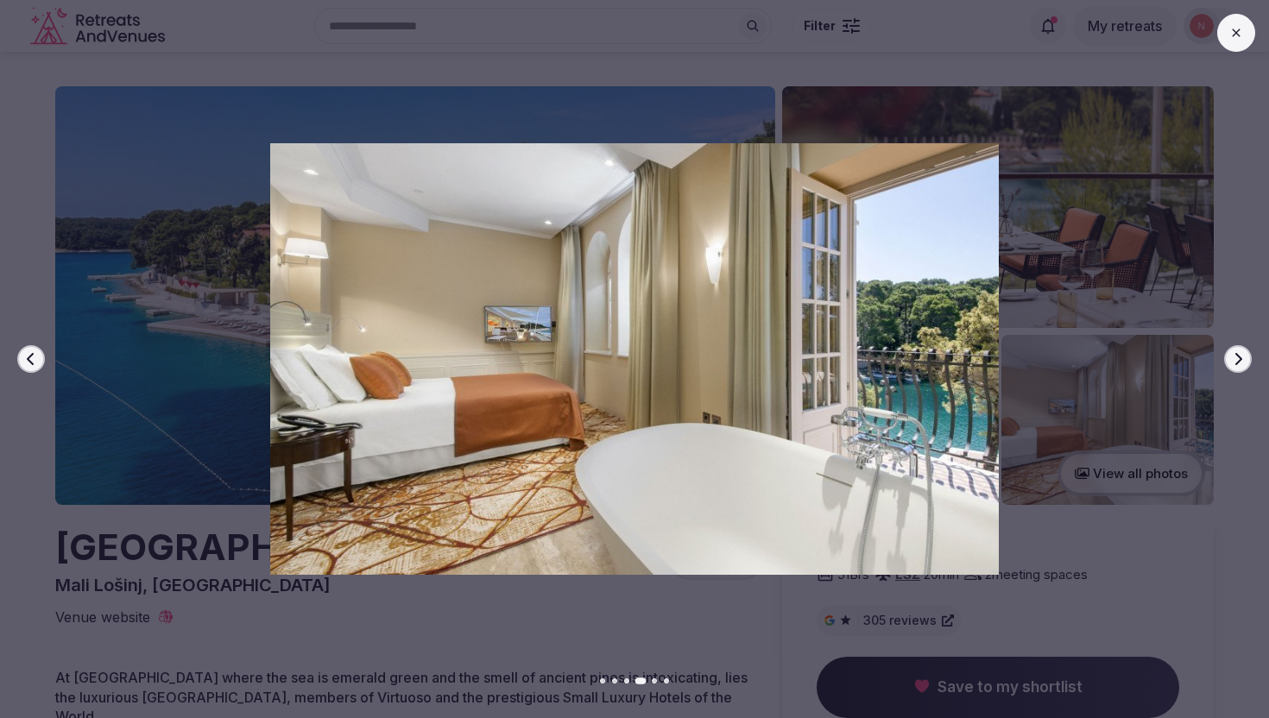
click at [1236, 357] on icon "button" at bounding box center [1238, 359] width 14 height 14
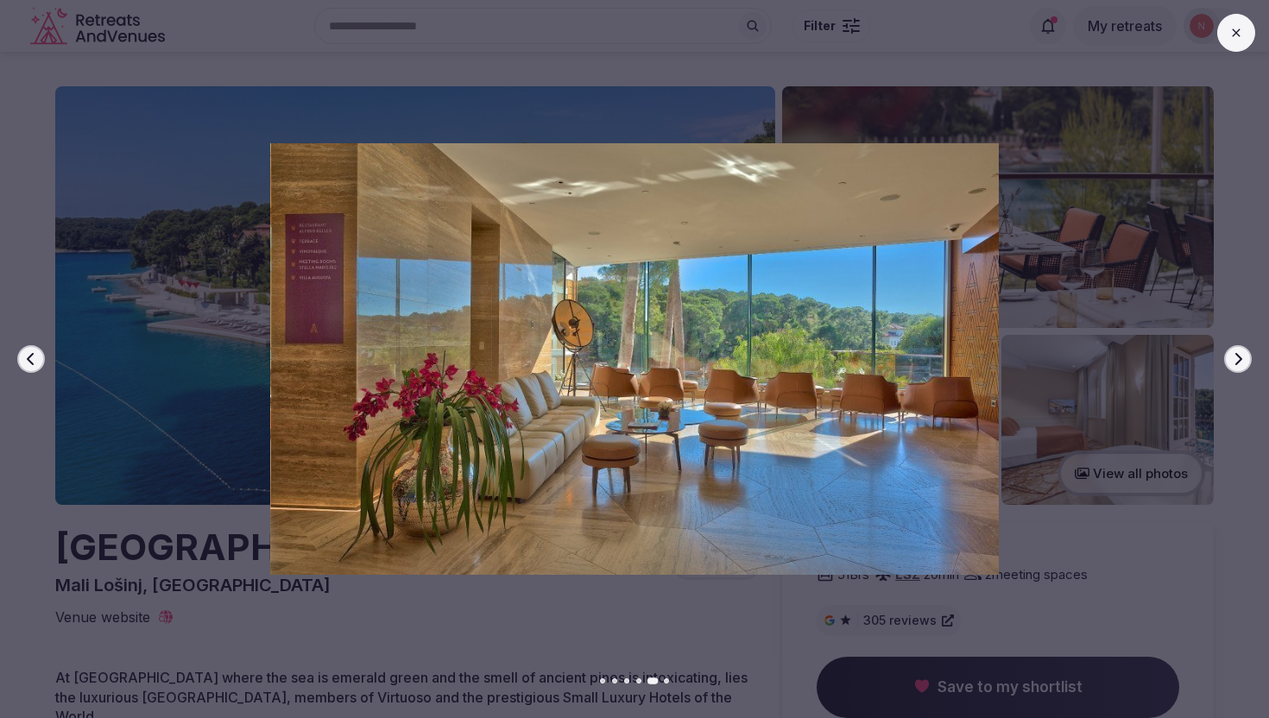
click at [1236, 357] on icon "button" at bounding box center [1238, 359] width 14 height 14
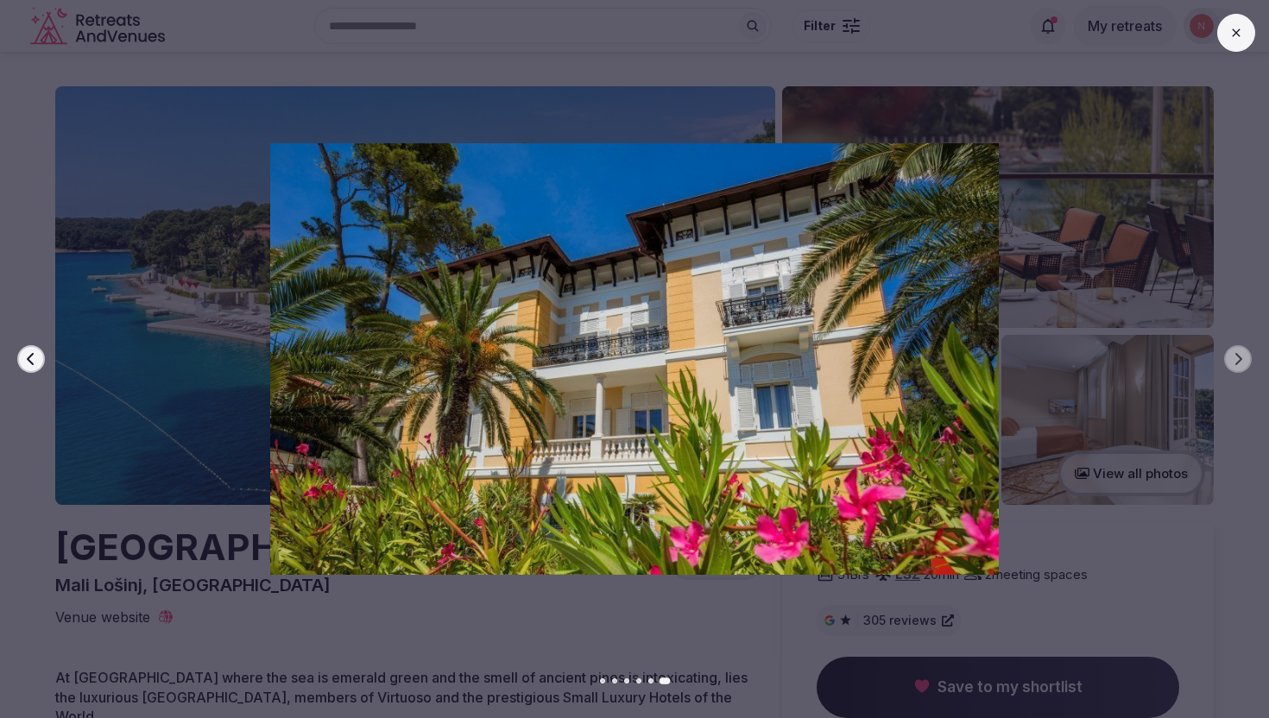
click at [1100, 356] on div at bounding box center [627, 358] width 1282 height 431
click at [1236, 36] on icon at bounding box center [1236, 33] width 14 height 14
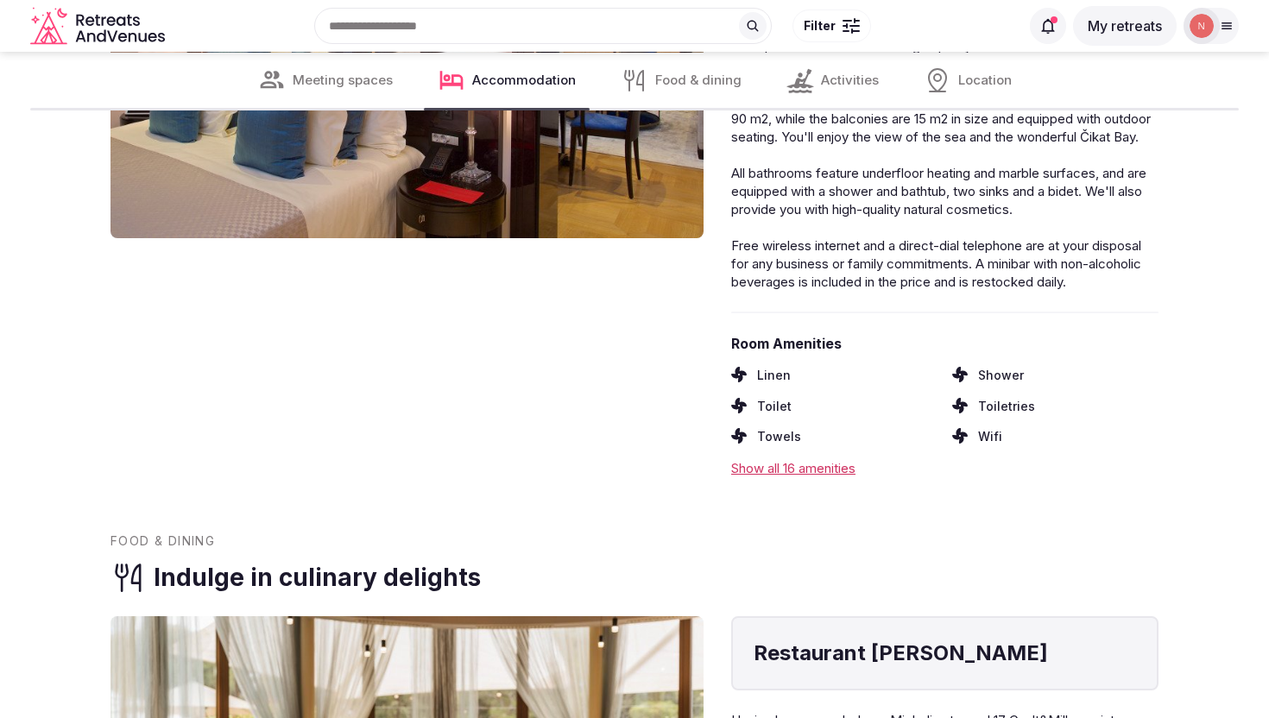
scroll to position [2284, 0]
